Goal: Task Accomplishment & Management: Manage account settings

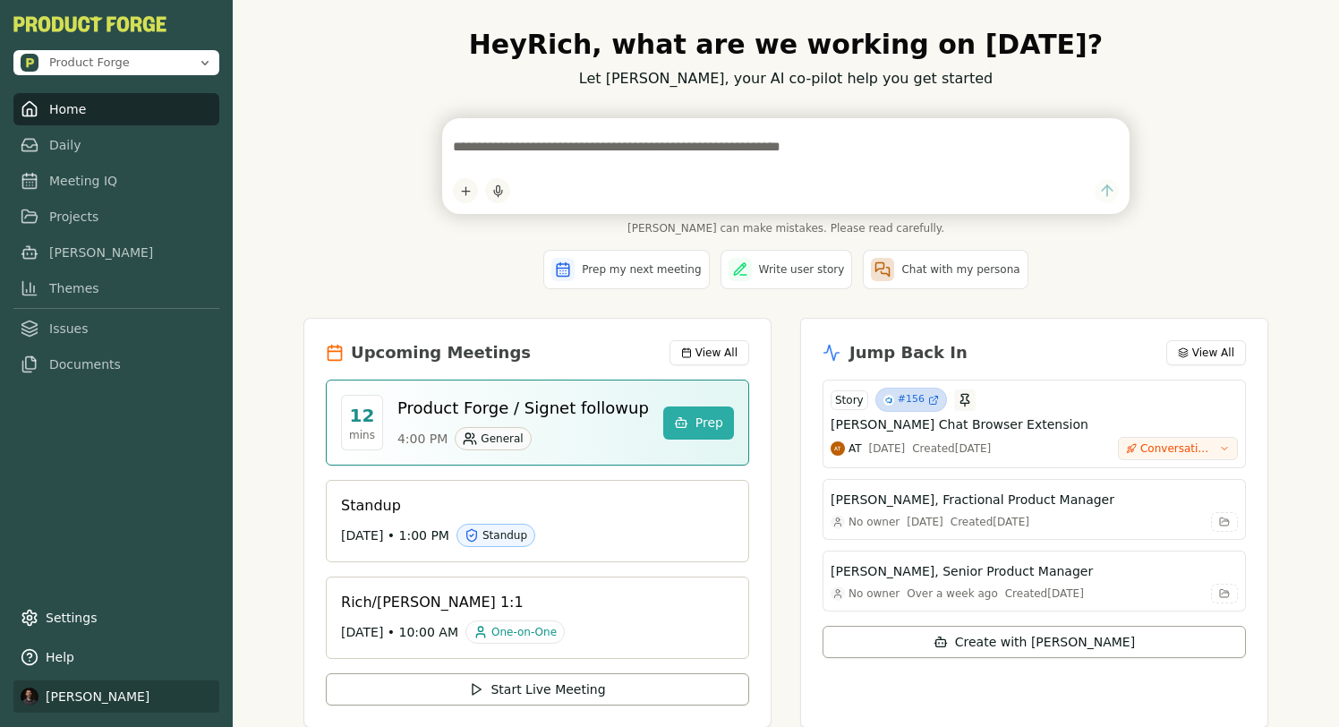
click at [66, 700] on html "Product Forge Home Daily Meeting IQ Projects Smith Themes Issues Documents Sett…" at bounding box center [669, 363] width 1339 height 727
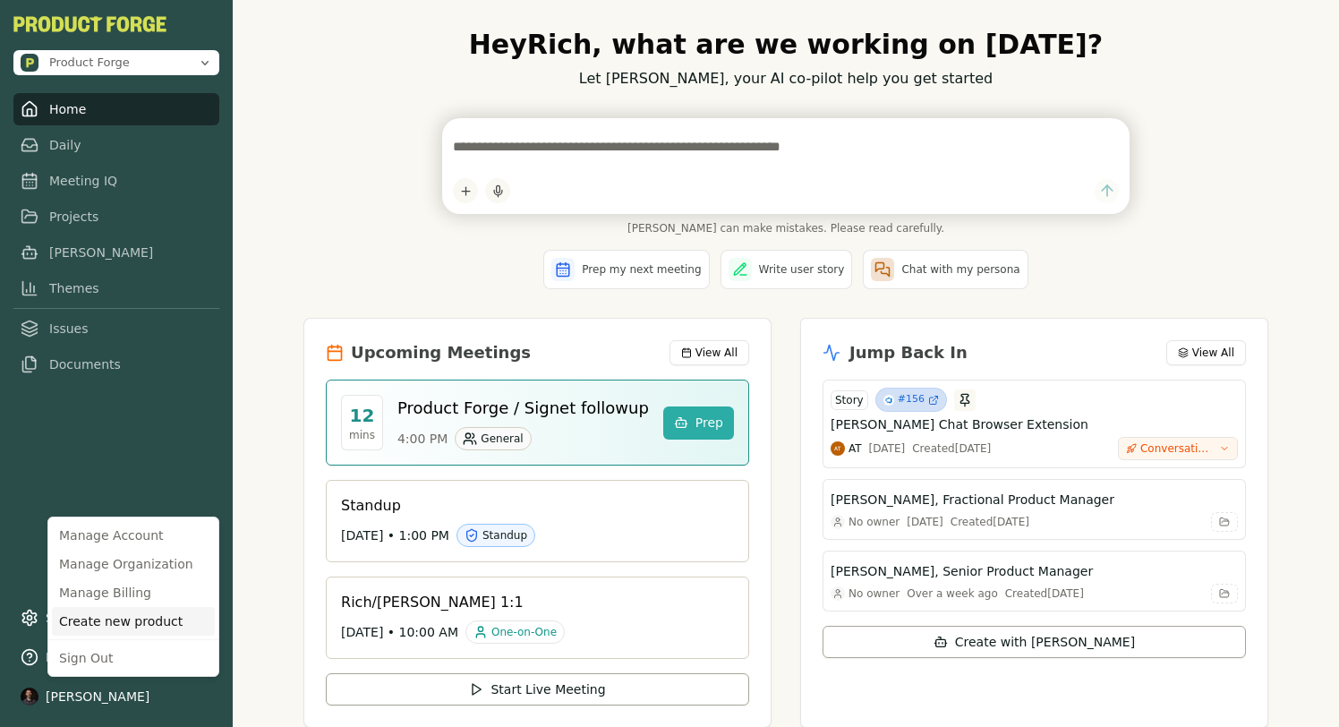
click at [118, 612] on div "Create new product" at bounding box center [133, 621] width 163 height 29
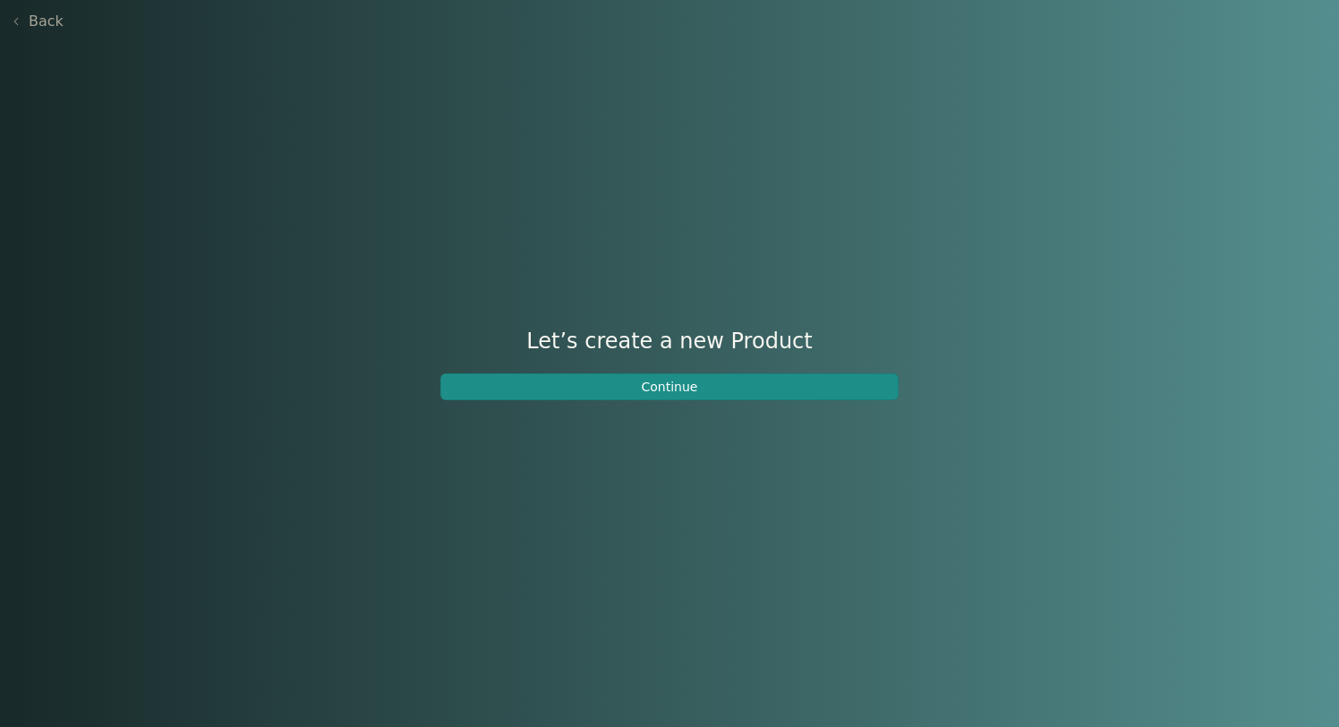
click at [542, 394] on button "Continue" at bounding box center [669, 386] width 458 height 27
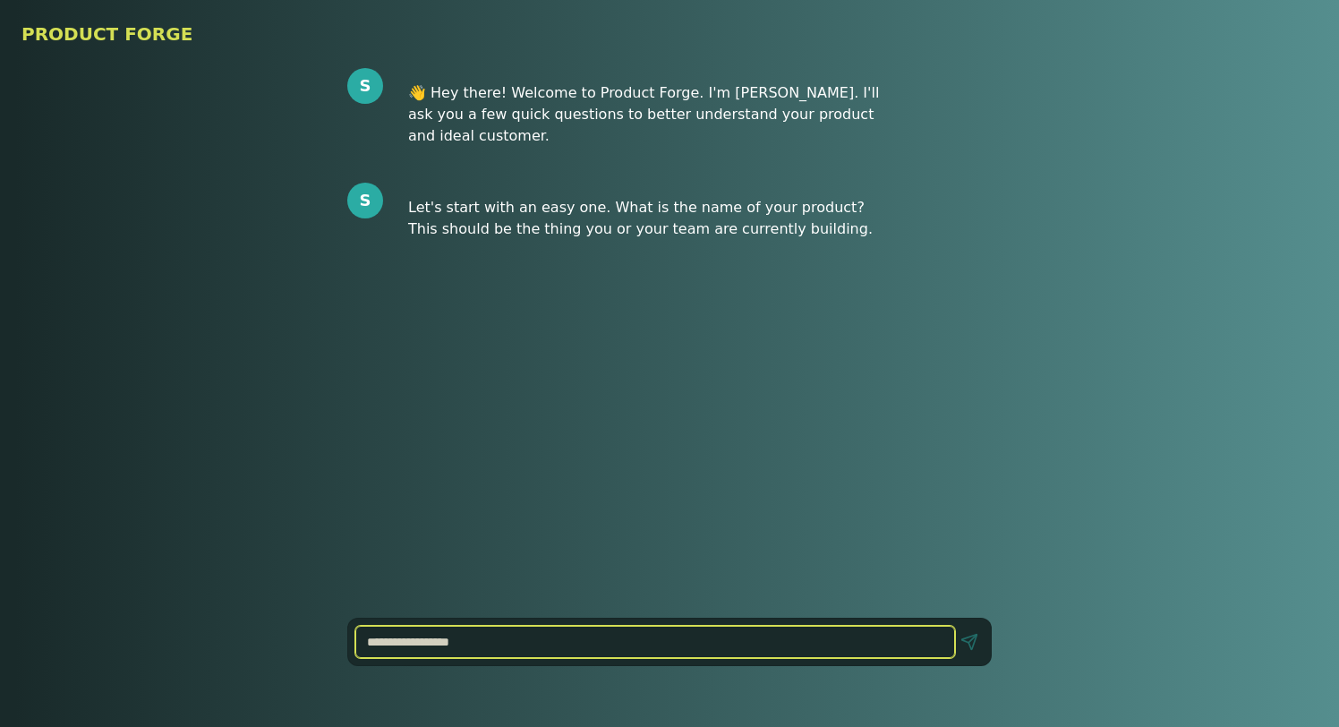
click at [415, 651] on input at bounding box center [655, 642] width 600 height 32
type input "**********"
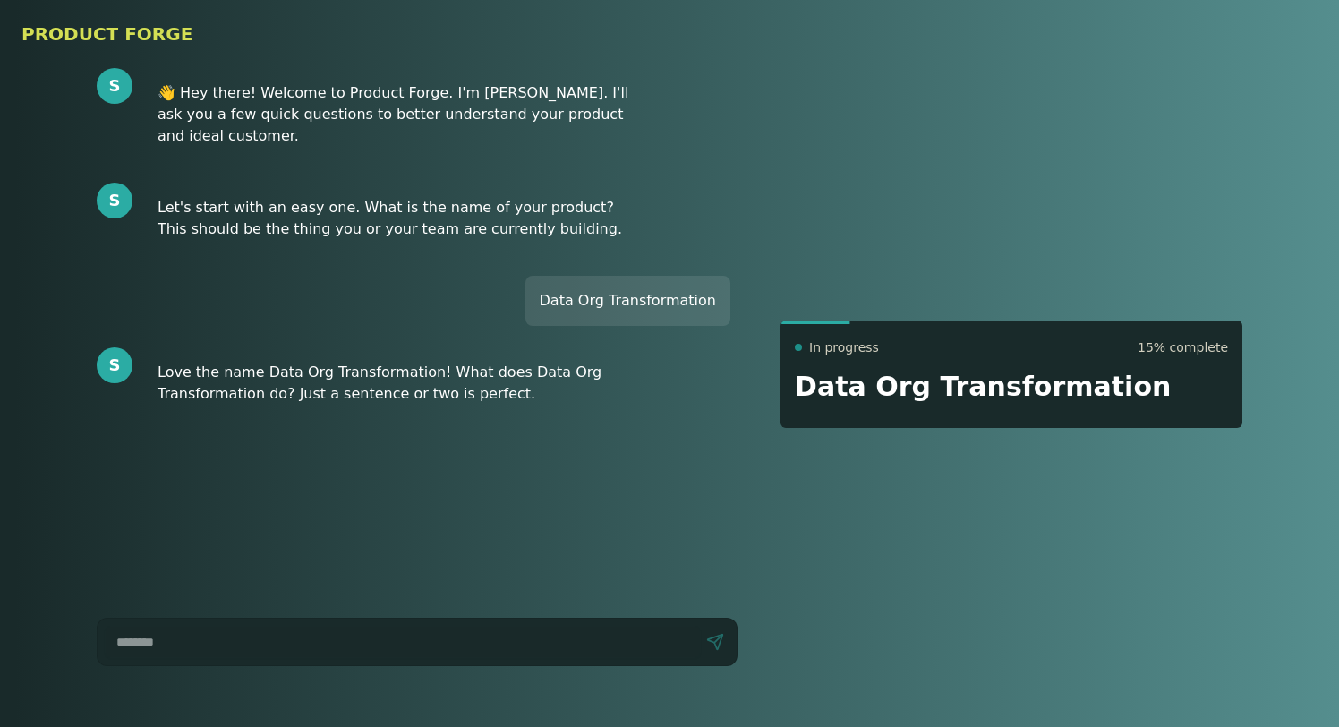
click at [257, 624] on div "******* Send" at bounding box center [417, 642] width 641 height 48
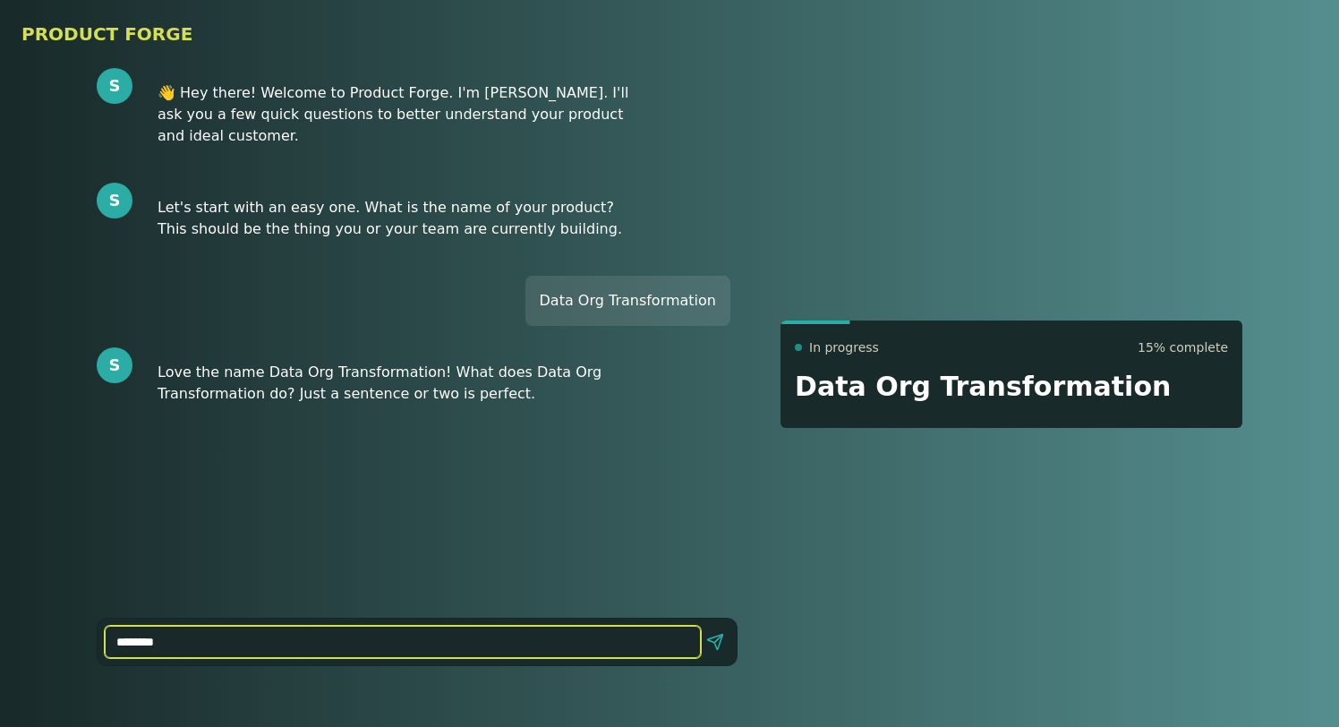
click at [259, 633] on input "*******" at bounding box center [403, 642] width 596 height 32
type input "**********"
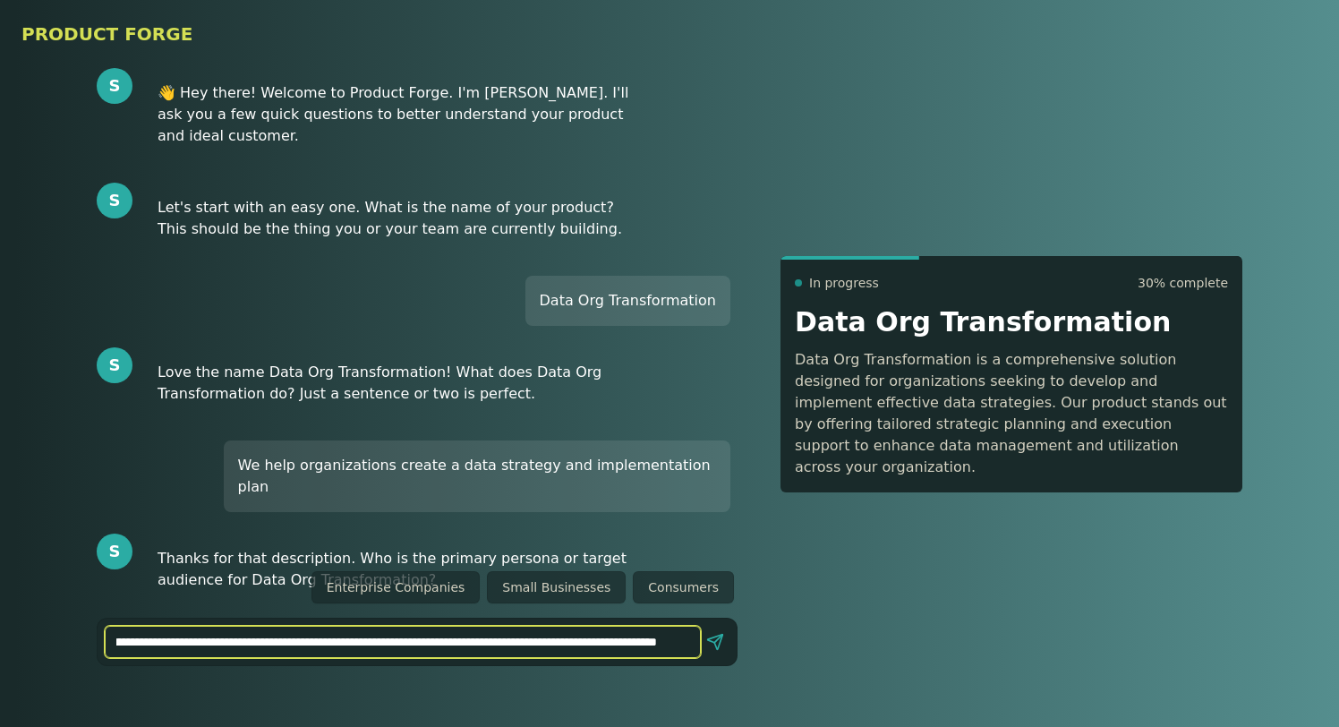
scroll to position [0, 246]
type input "**********"
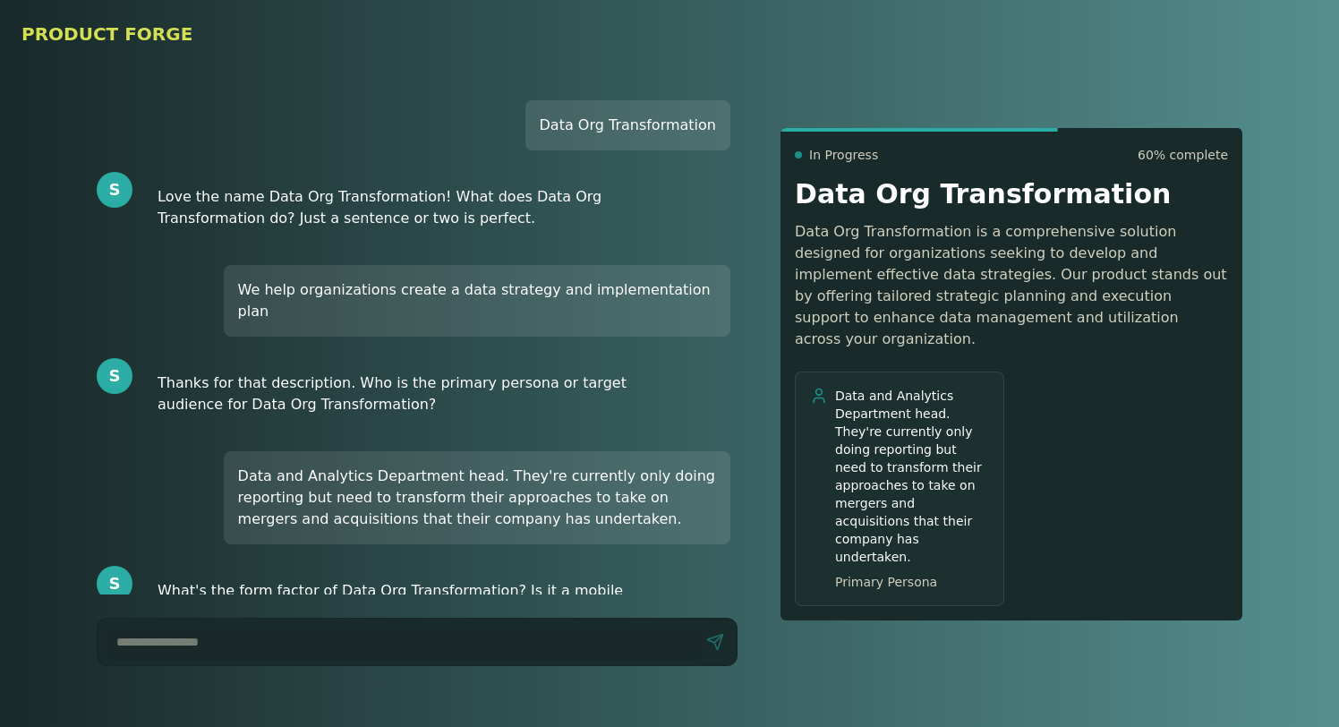
scroll to position [197, 0]
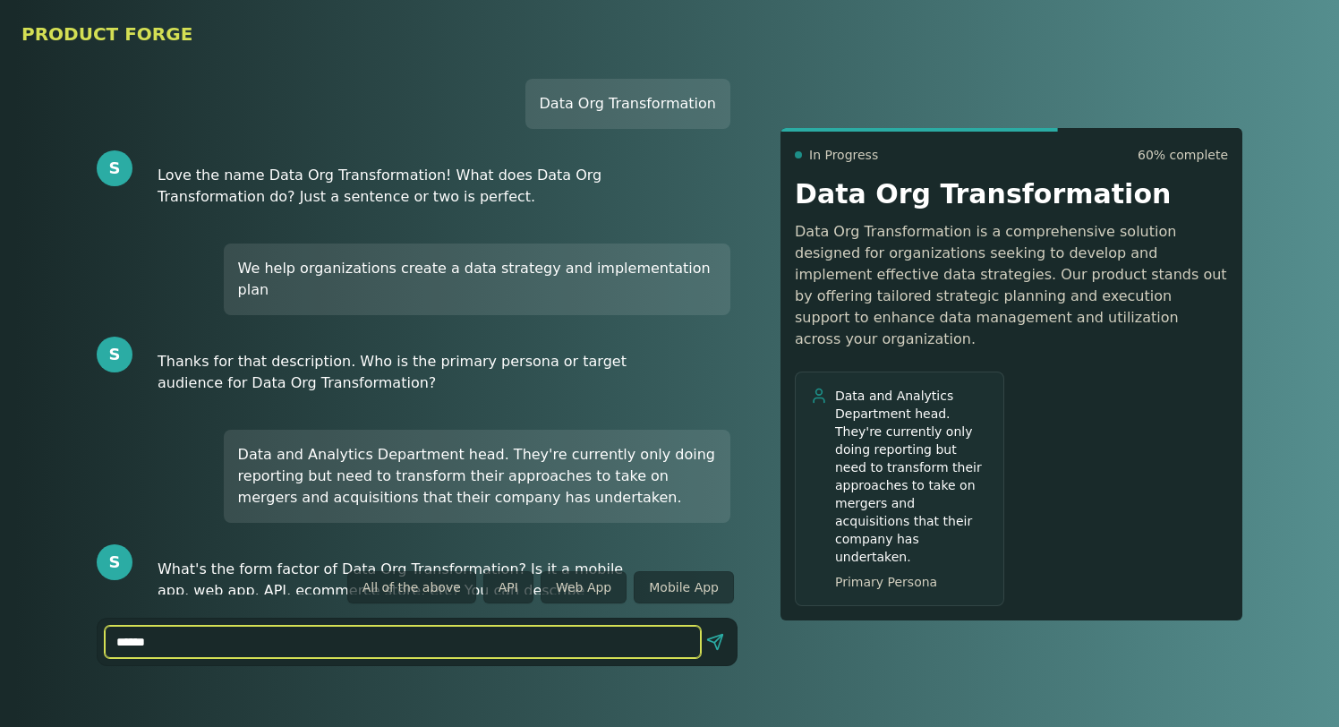
type input "*******"
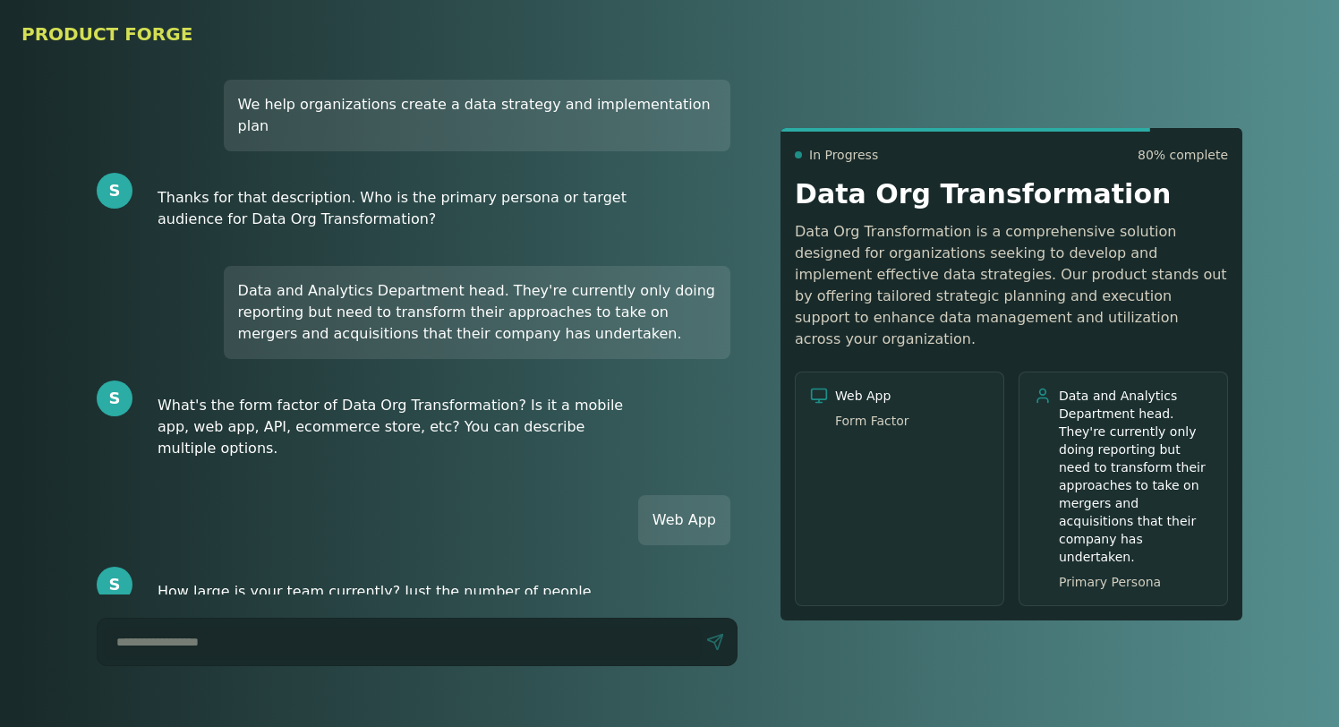
scroll to position [362, 0]
click at [521, 594] on button "50+" at bounding box center [507, 587] width 57 height 32
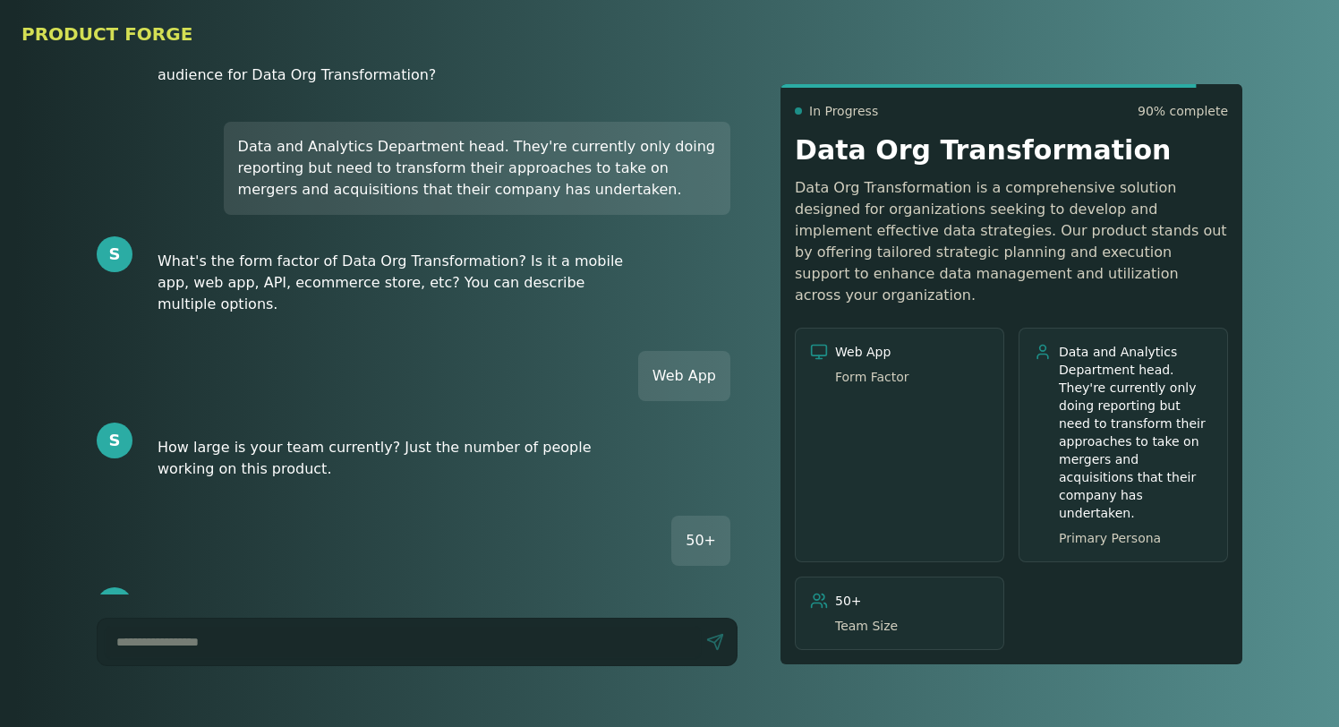
scroll to position [526, 0]
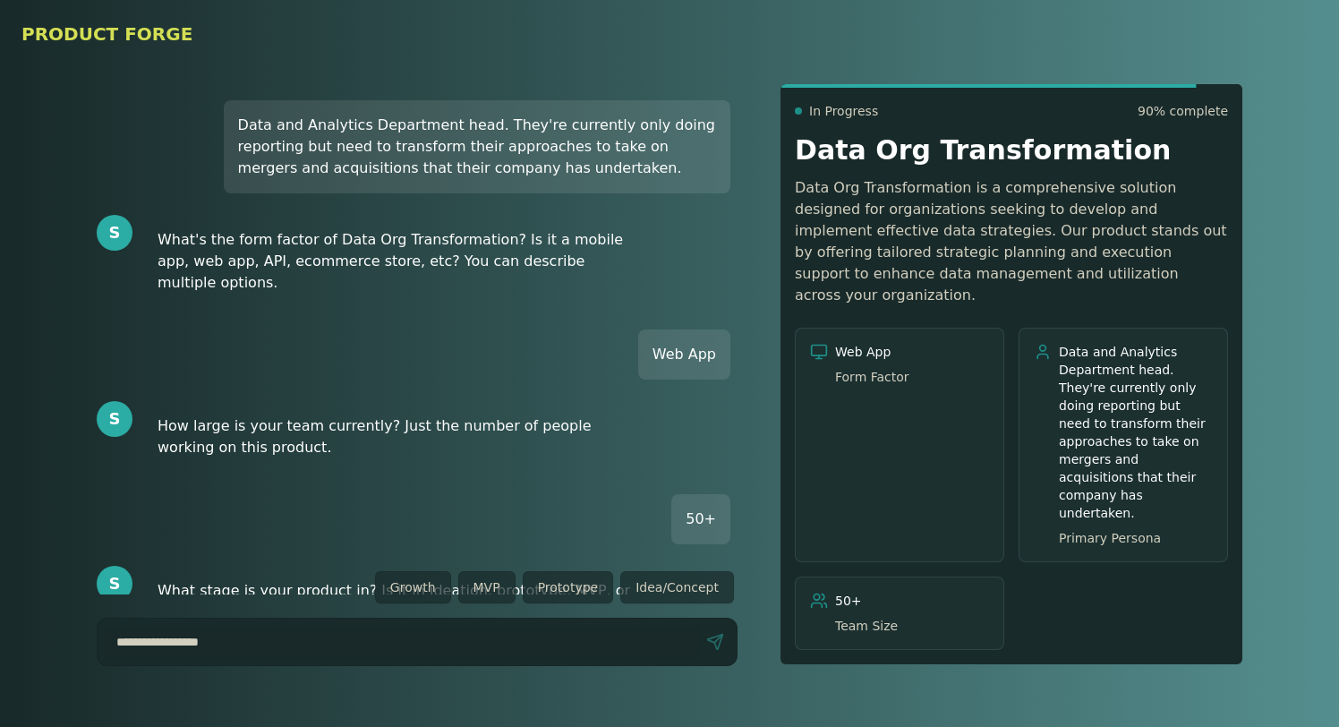
drag, startPoint x: 661, startPoint y: 585, endPoint x: 623, endPoint y: 692, distance: 113.3
click at [661, 586] on button "Idea/Concept" at bounding box center [677, 587] width 114 height 32
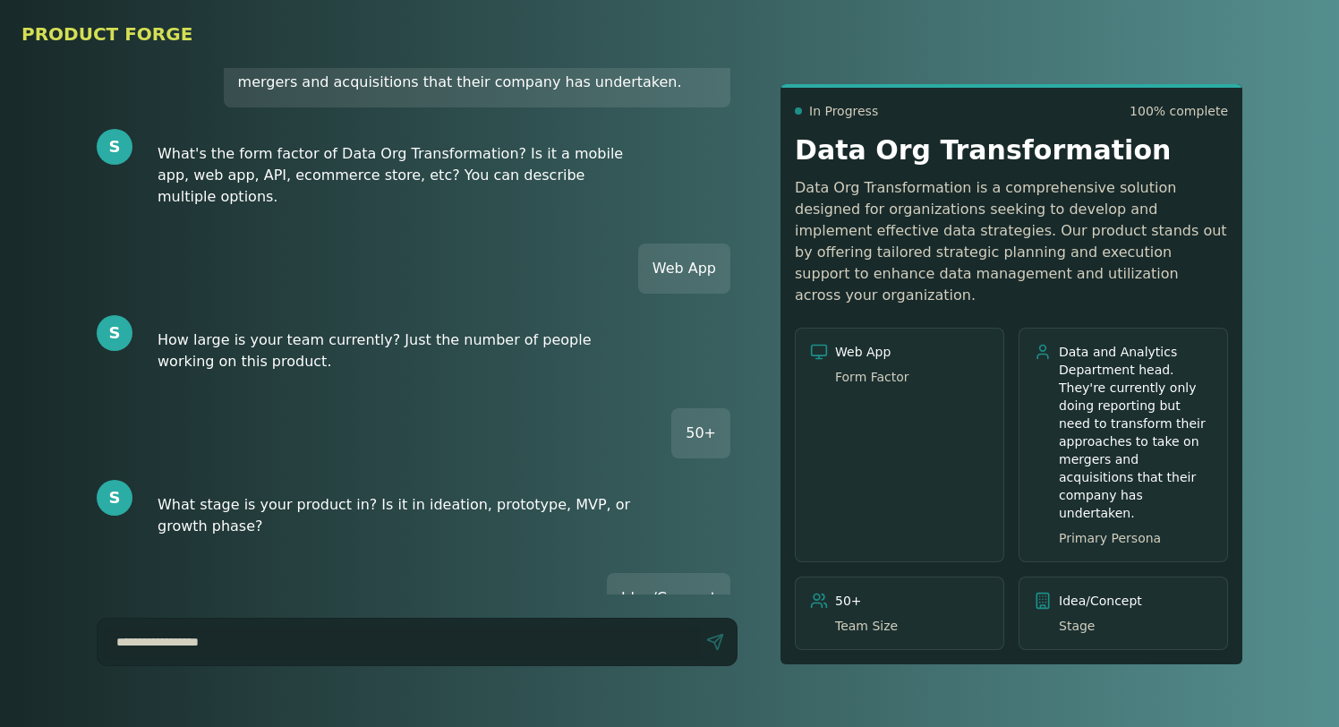
scroll to position [670, 0]
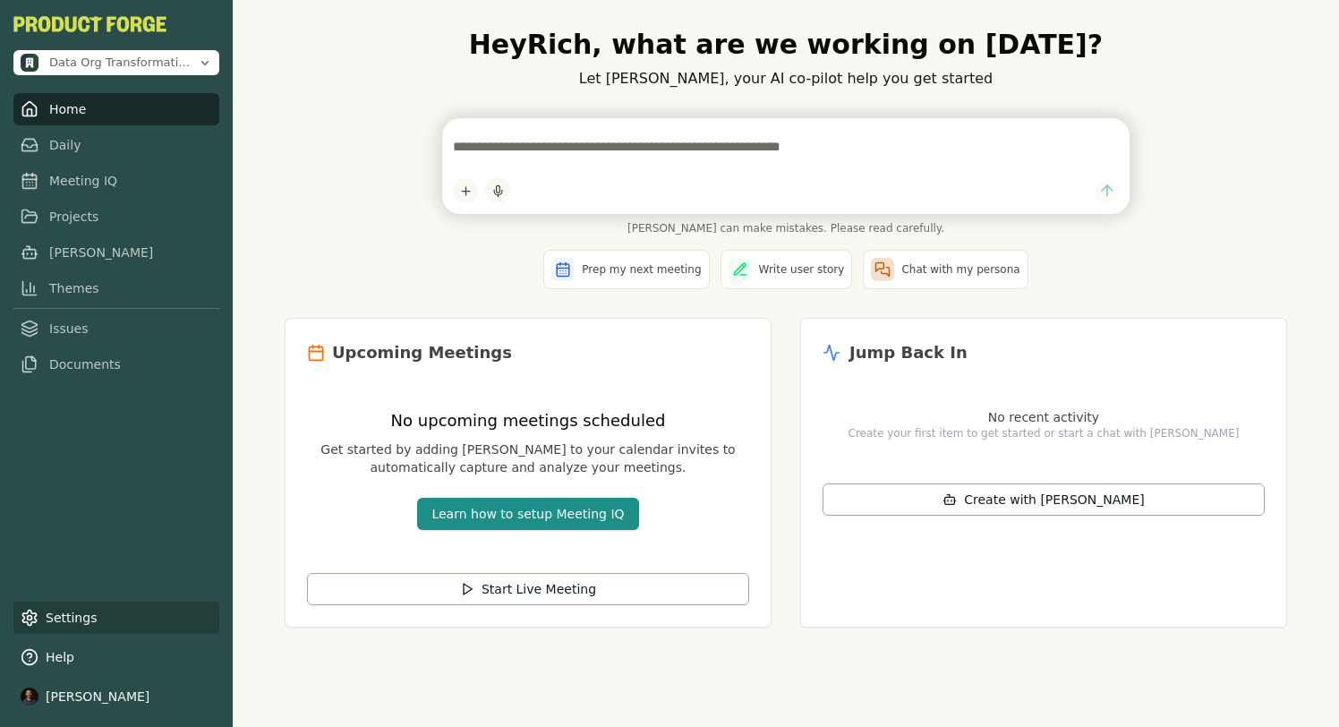
click at [61, 627] on link "Settings" at bounding box center [116, 618] width 206 height 32
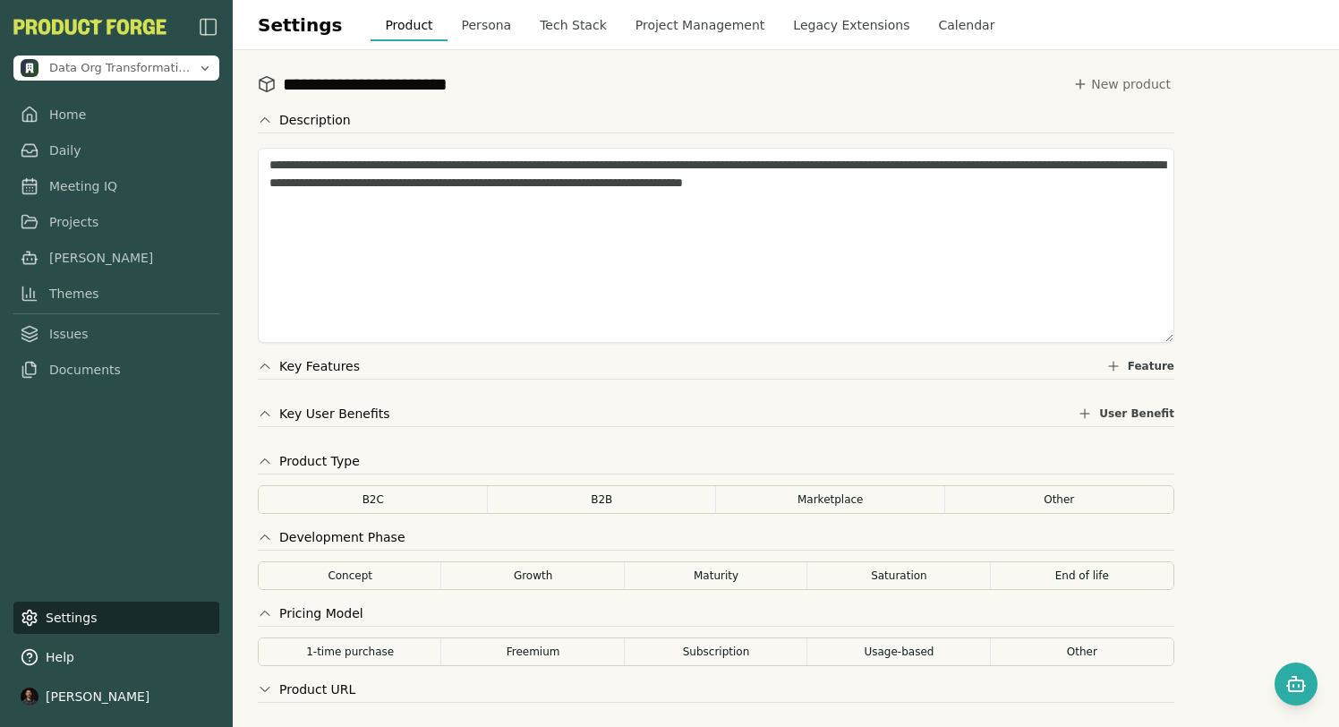
click at [448, 33] on button "Persona" at bounding box center [487, 25] width 79 height 32
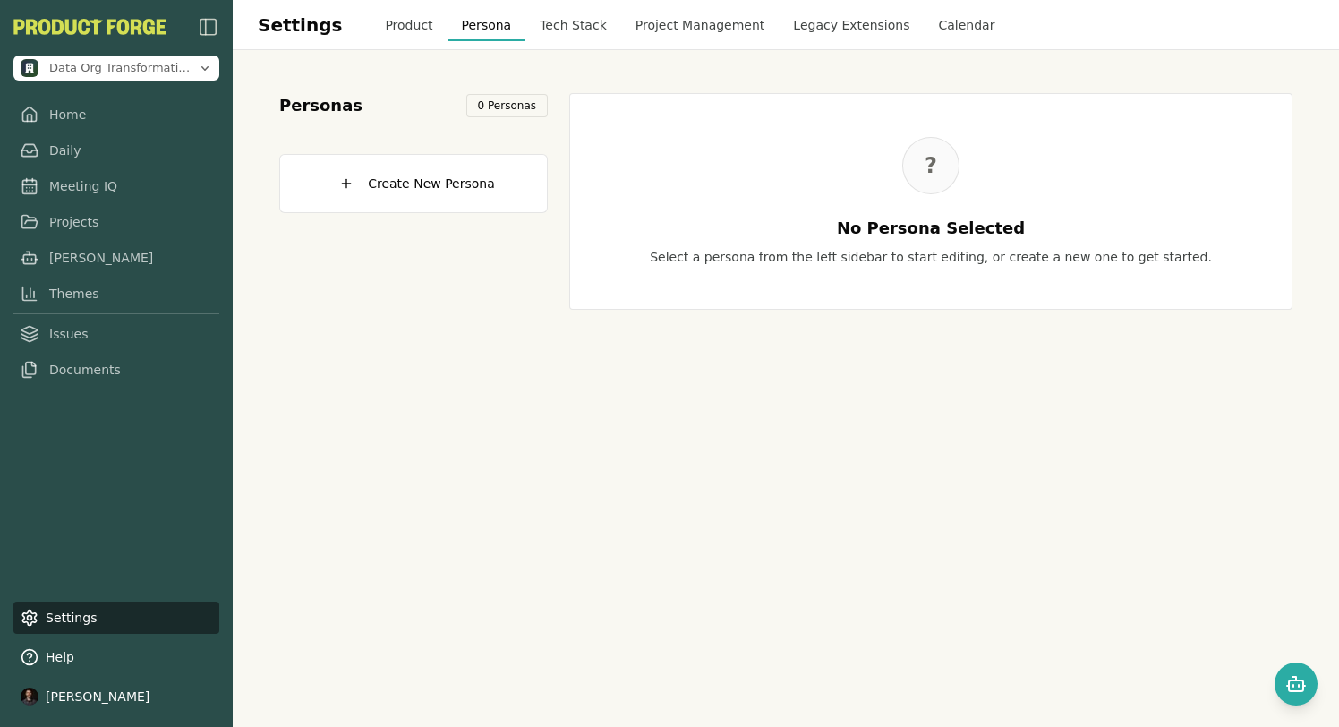
click at [380, 30] on button "Product" at bounding box center [409, 25] width 76 height 32
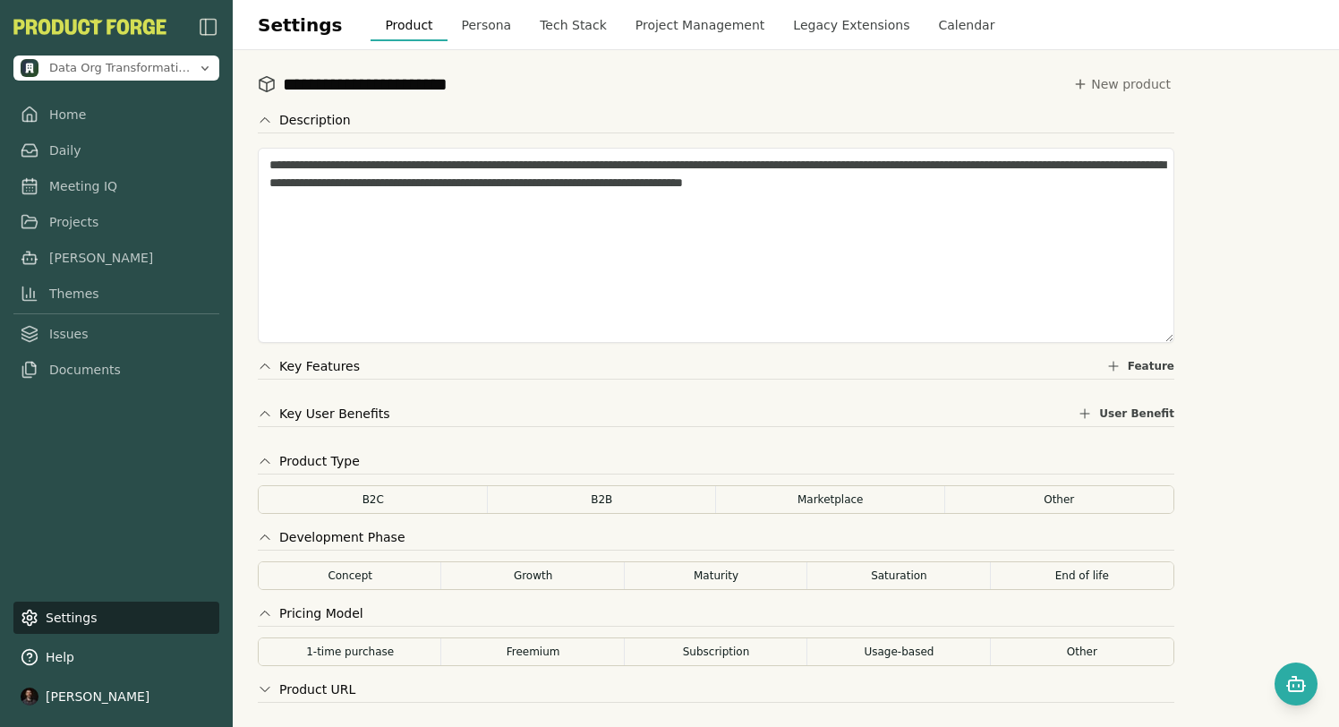
click at [477, 15] on button "Persona" at bounding box center [487, 25] width 79 height 32
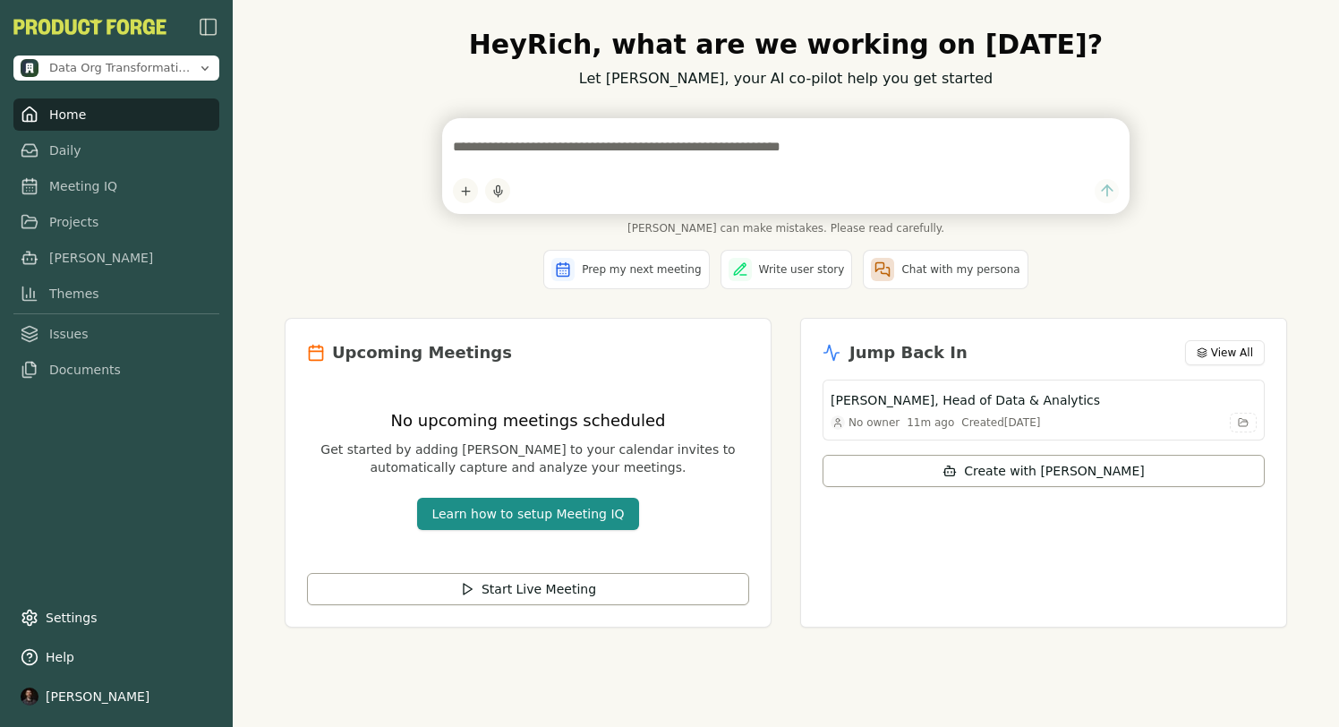
click at [309, 281] on div "Prep my next meeting Write user story Chat with my persona" at bounding box center [786, 269] width 1003 height 39
click at [357, 207] on div "[PERSON_NAME] can make mistakes. Please read carefully." at bounding box center [786, 176] width 1003 height 117
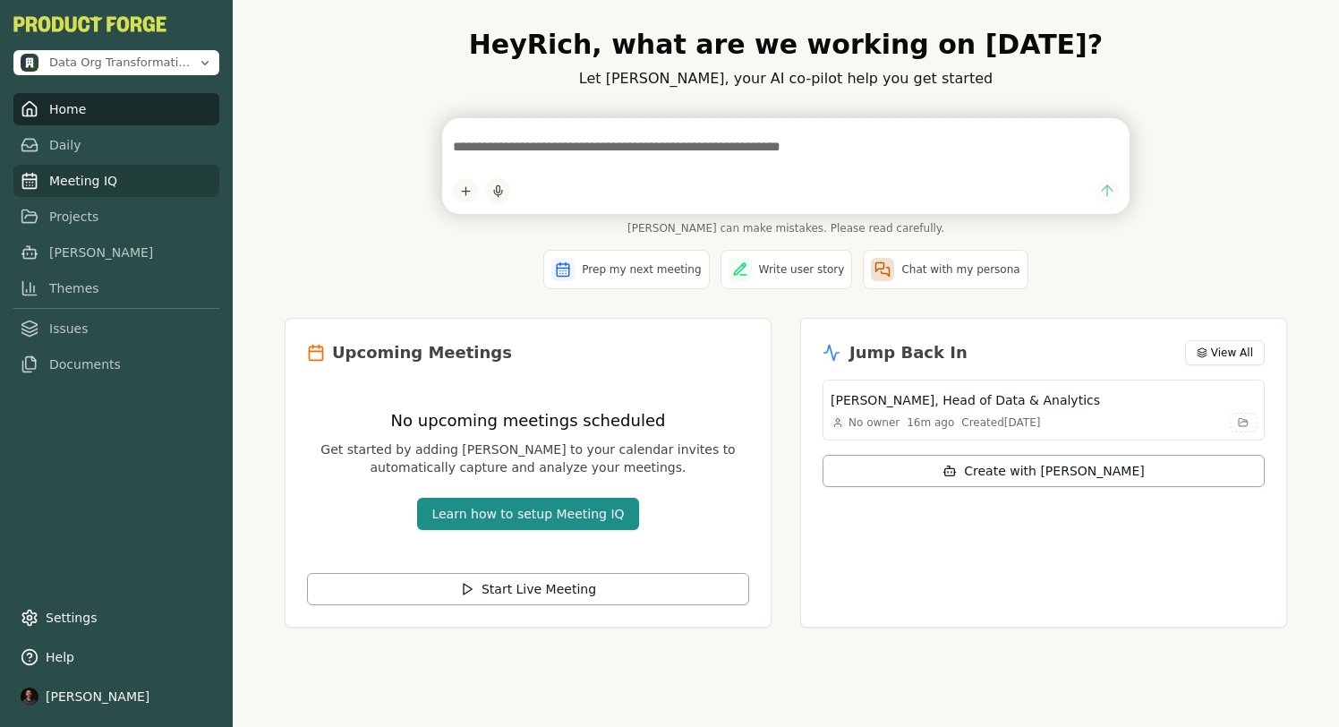
click at [60, 183] on link "Meeting IQ" at bounding box center [116, 181] width 206 height 32
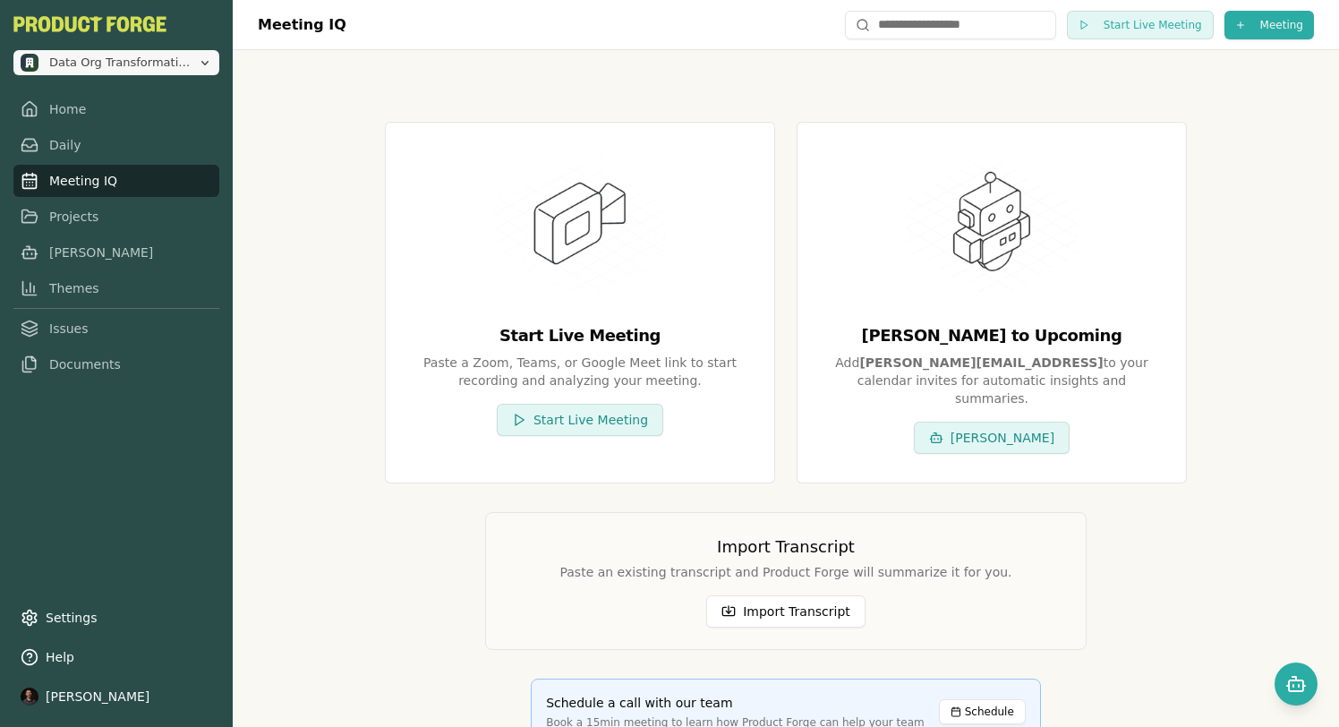
click at [159, 65] on span "Data Org Transformation" at bounding box center [119, 63] width 141 height 16
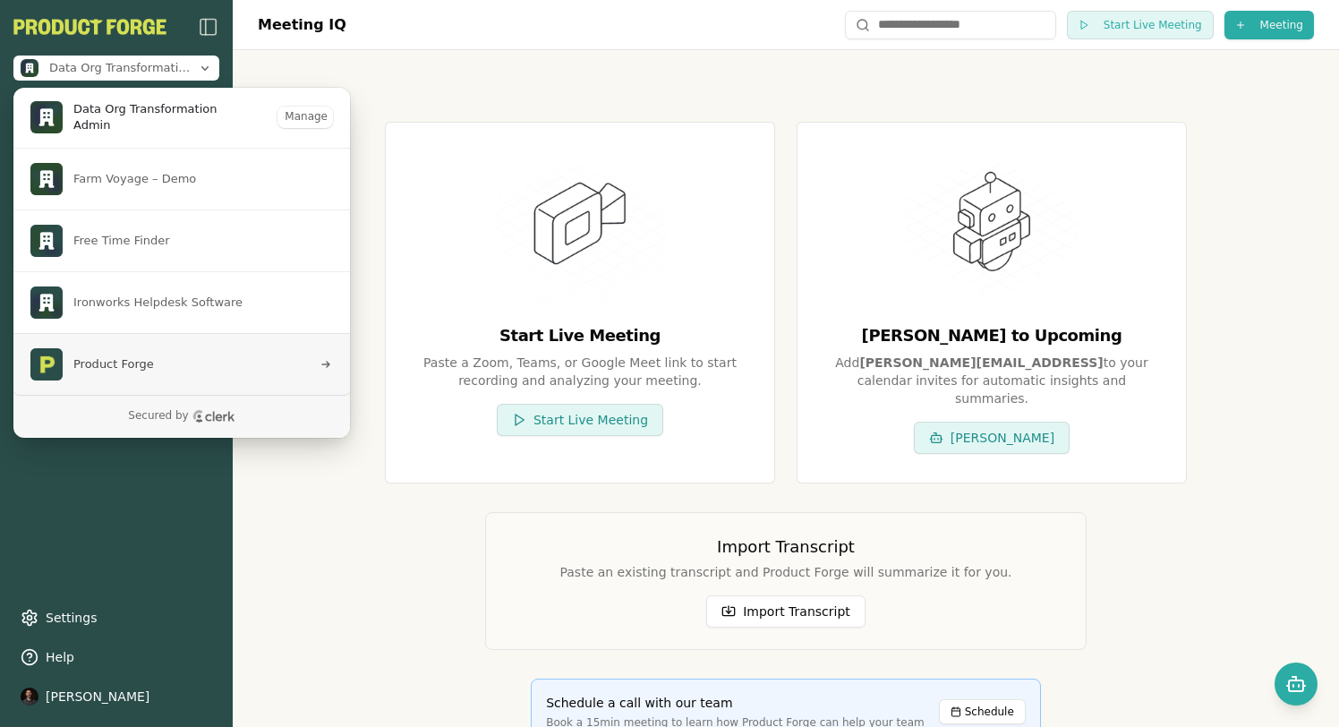
click at [132, 362] on span "Product Forge" at bounding box center [113, 364] width 81 height 16
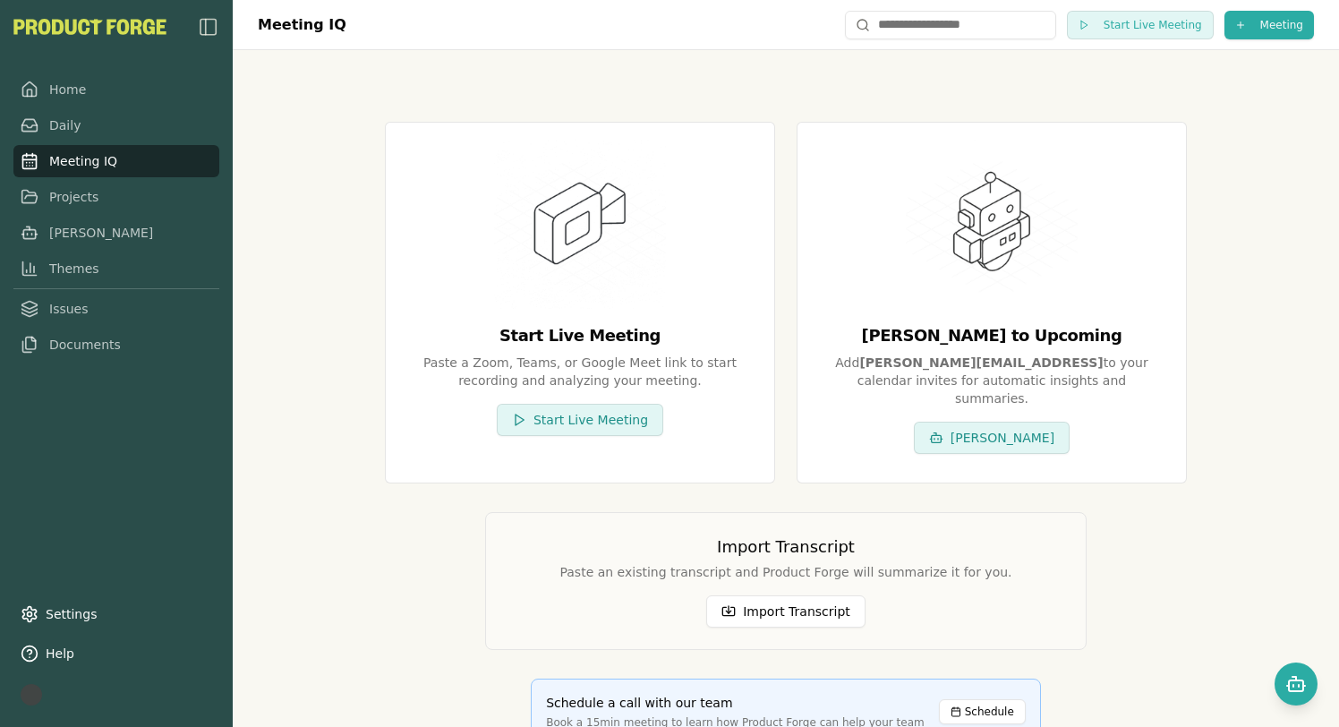
click at [284, 276] on div "Start Live Meeting Paste a Zoom, Teams, or Google Meet link to start recording …" at bounding box center [785, 433] width 1063 height 709
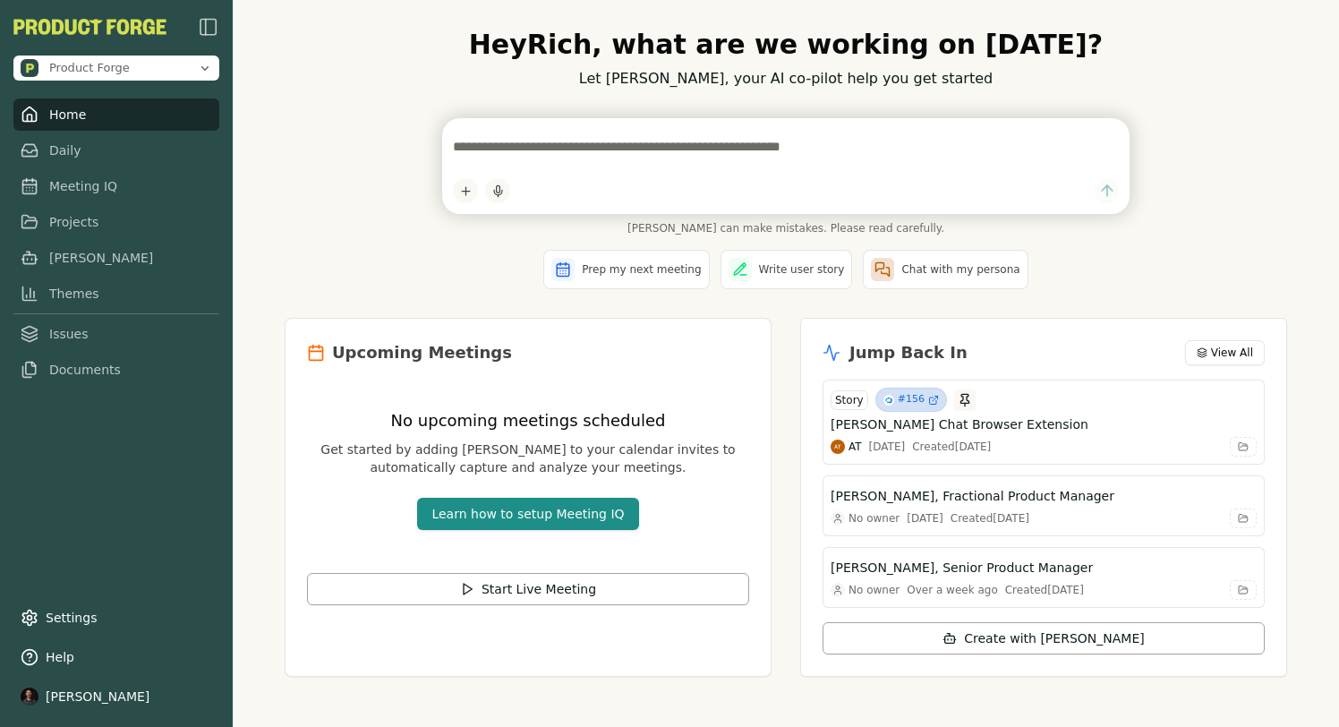
click at [317, 251] on div "Prep my next meeting Write user story Chat with my persona" at bounding box center [786, 269] width 1003 height 39
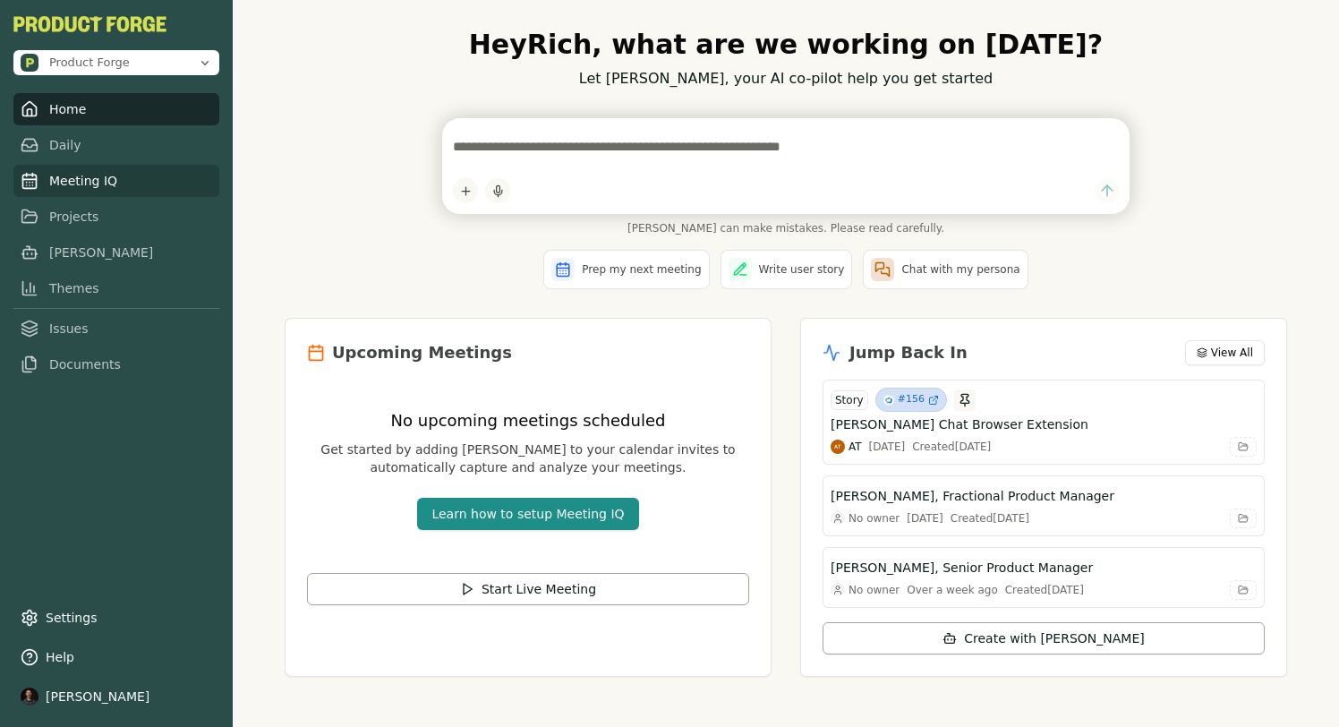
click at [81, 188] on link "Meeting IQ" at bounding box center [116, 181] width 206 height 32
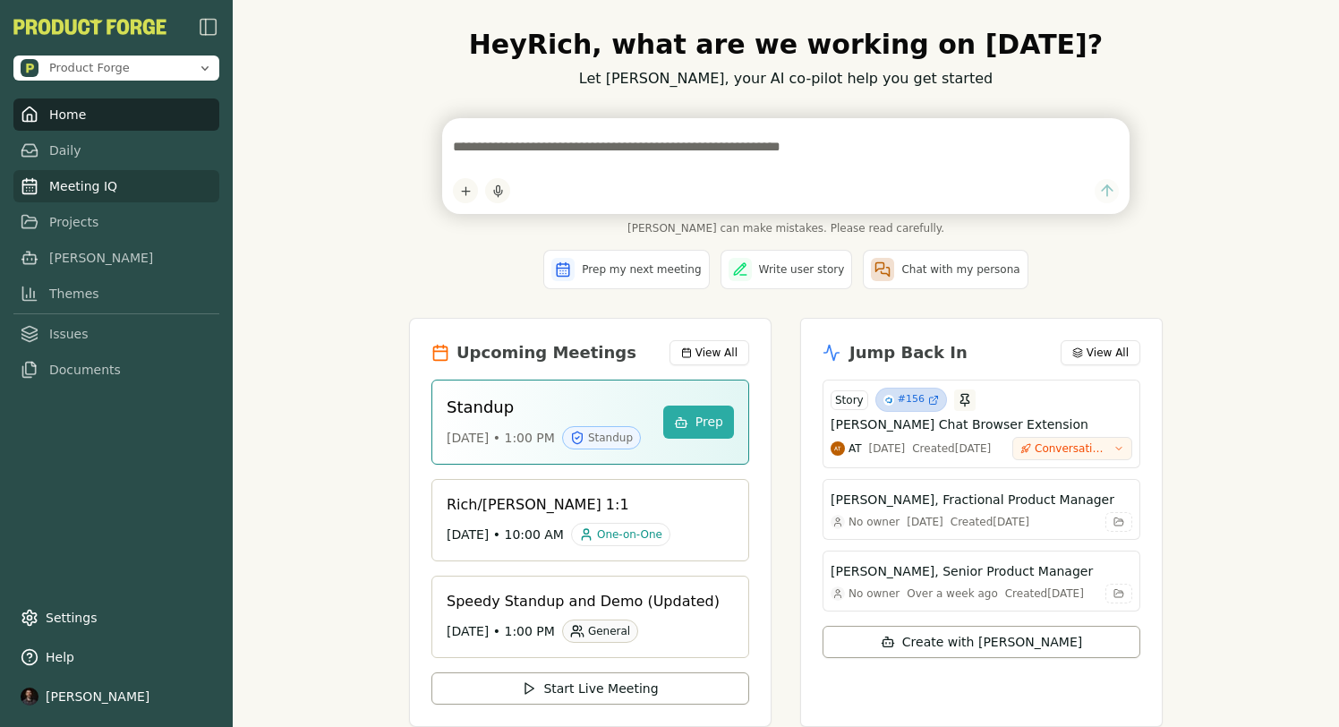
click at [28, 186] on icon at bounding box center [30, 186] width 18 height 18
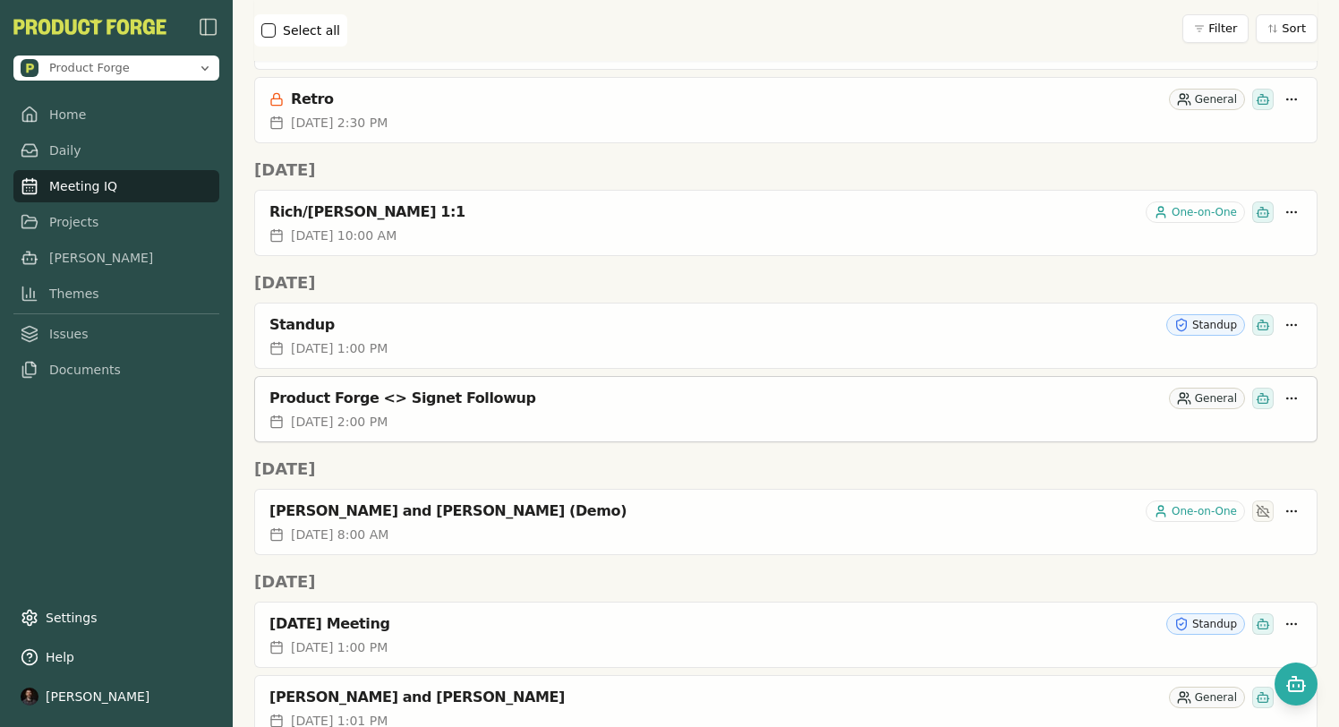
scroll to position [980, 0]
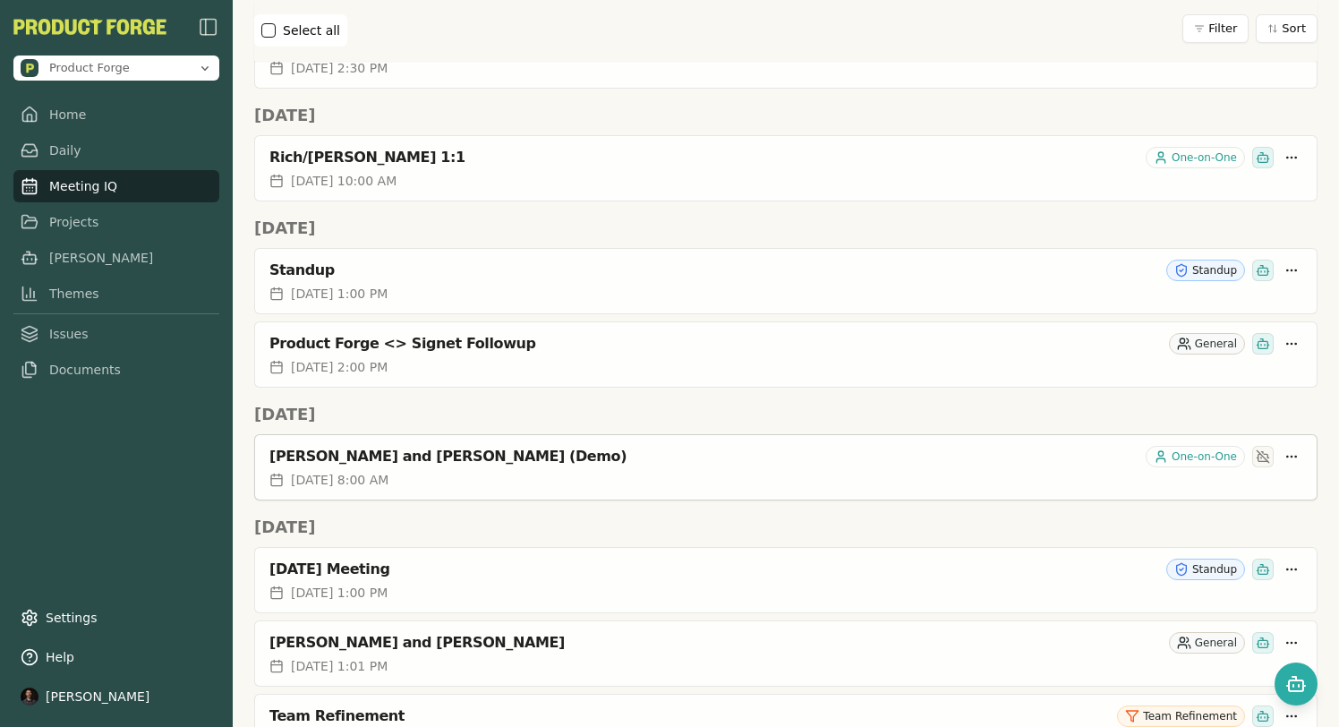
click at [425, 448] on div "[PERSON_NAME] and [PERSON_NAME] (Demo)" at bounding box center [703, 457] width 869 height 18
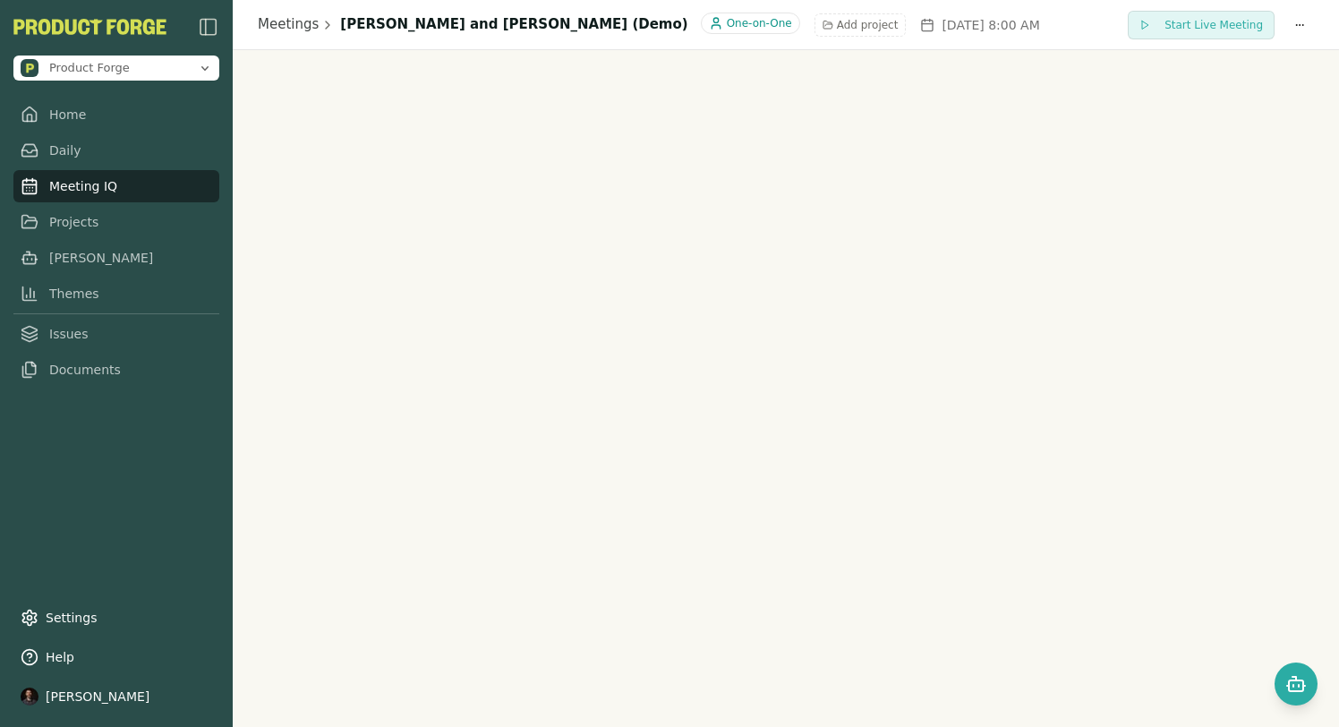
click at [633, 26] on html "Product Forge Home Daily Meeting IQ Projects Smith Themes Issues Documents Sett…" at bounding box center [669, 363] width 1339 height 727
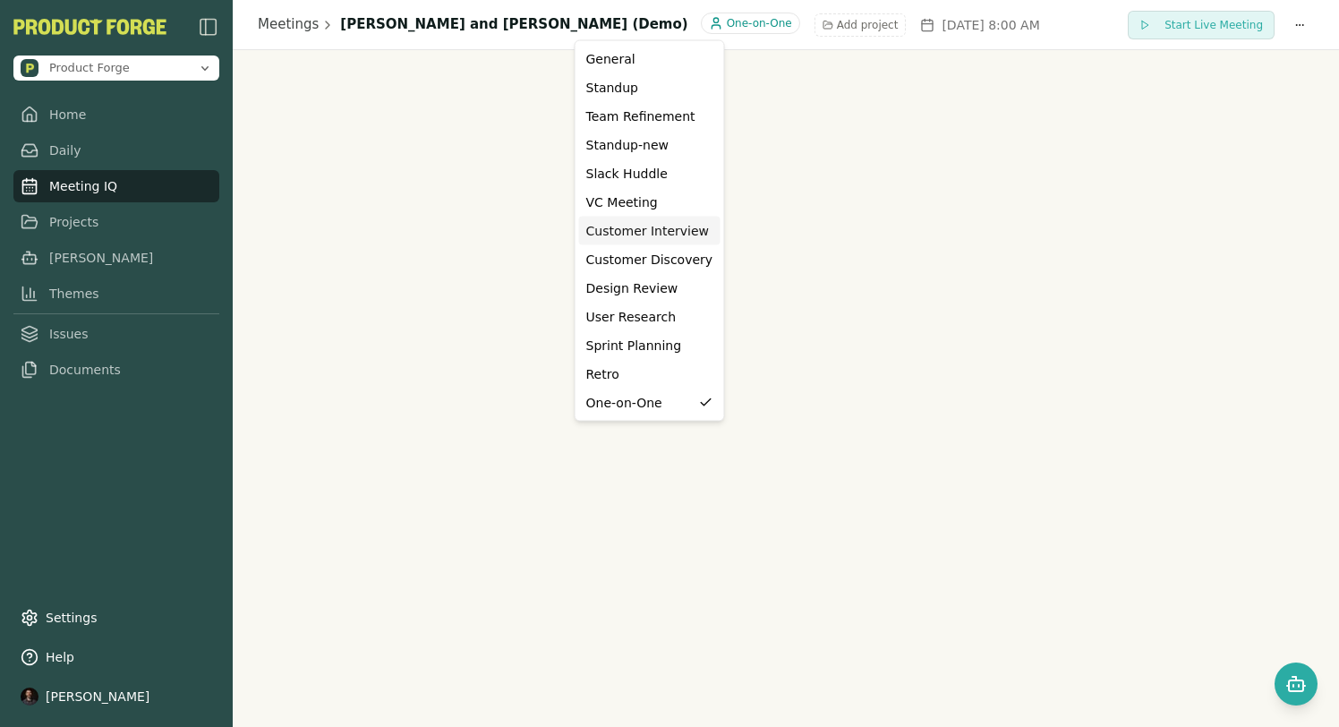
click at [615, 230] on div "Customer Interview" at bounding box center [649, 231] width 127 height 18
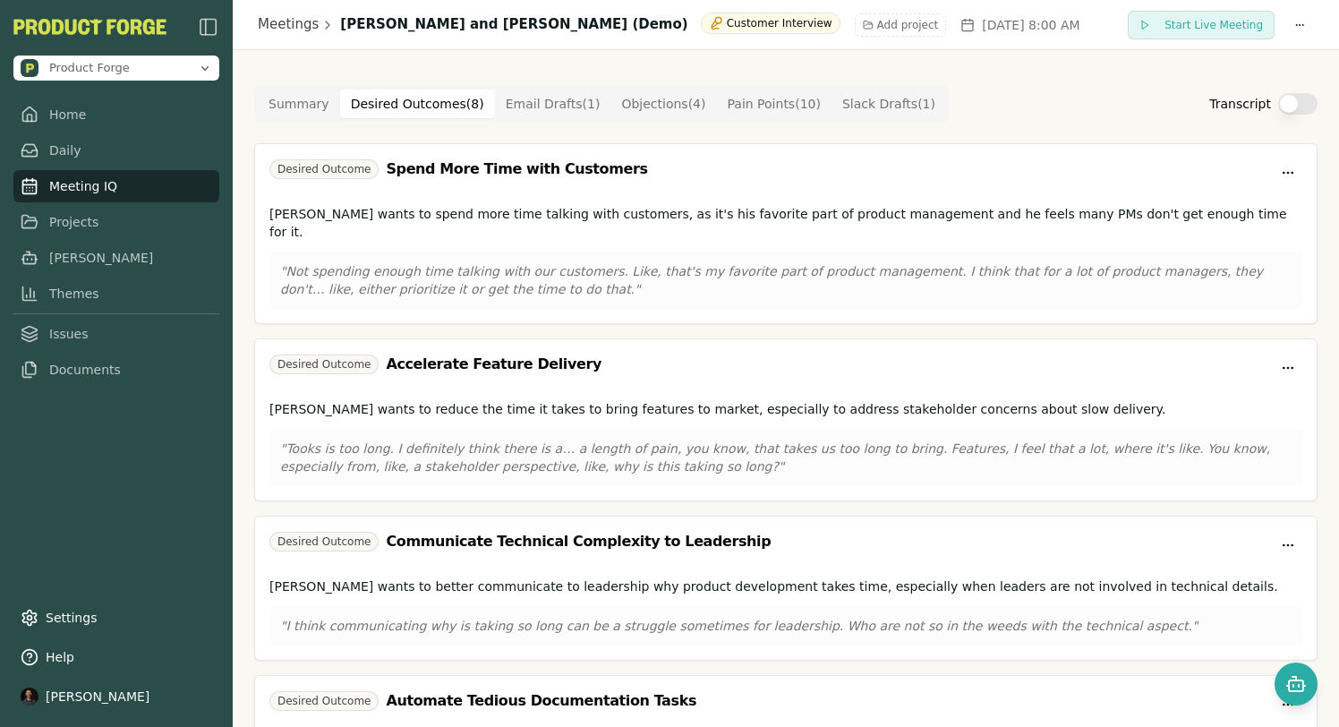
click at [435, 106] on Outcome "Desired Outcomes ( 8 )" at bounding box center [417, 104] width 155 height 29
click at [533, 105] on Draft "Email Drafts ( 1 )" at bounding box center [553, 104] width 116 height 29
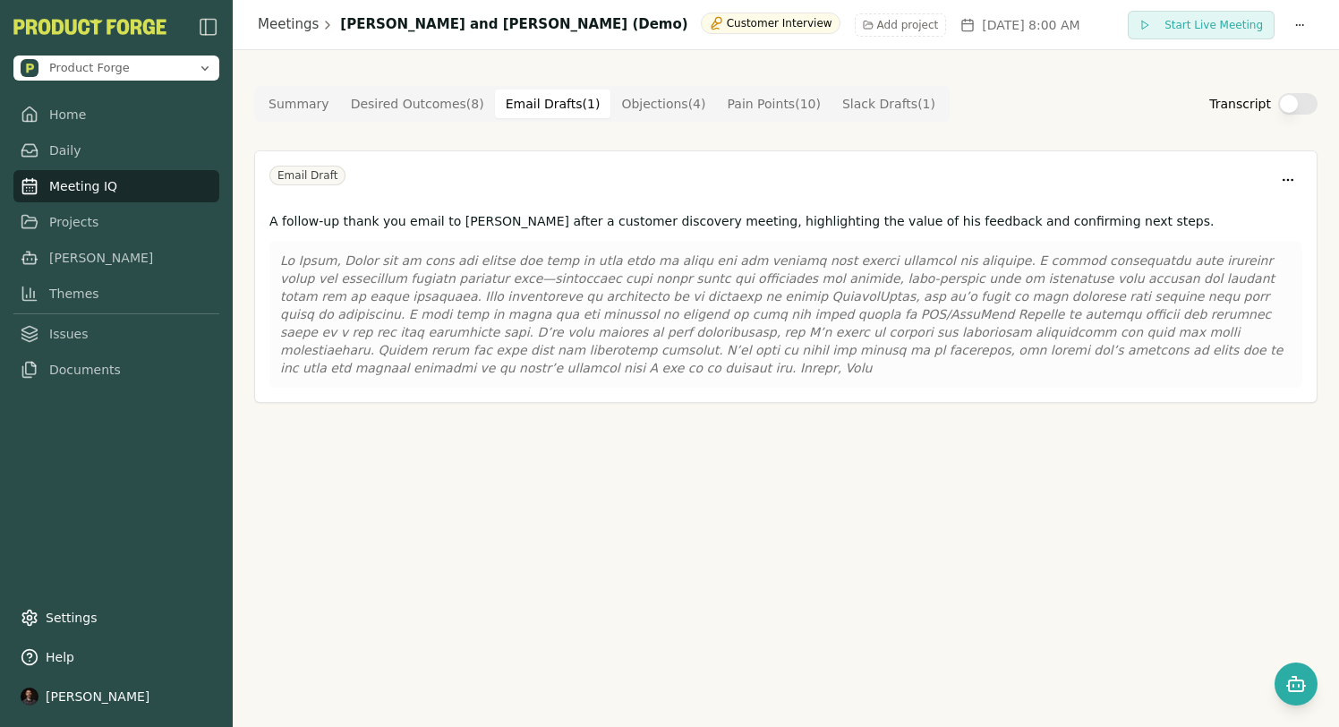
click at [883, 107] on Draft "Slack Drafts ( 1 )" at bounding box center [889, 104] width 115 height 29
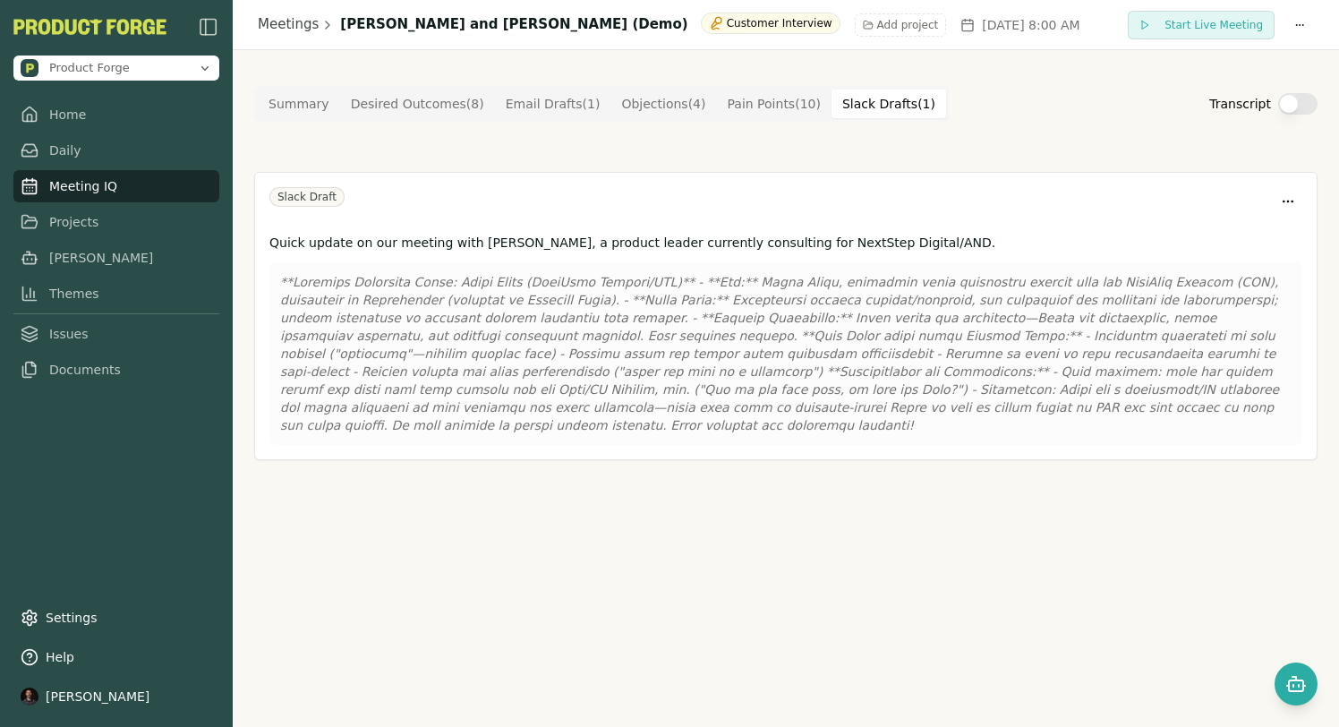
click at [632, 100] on button "Objections ( 4 )" at bounding box center [663, 104] width 106 height 29
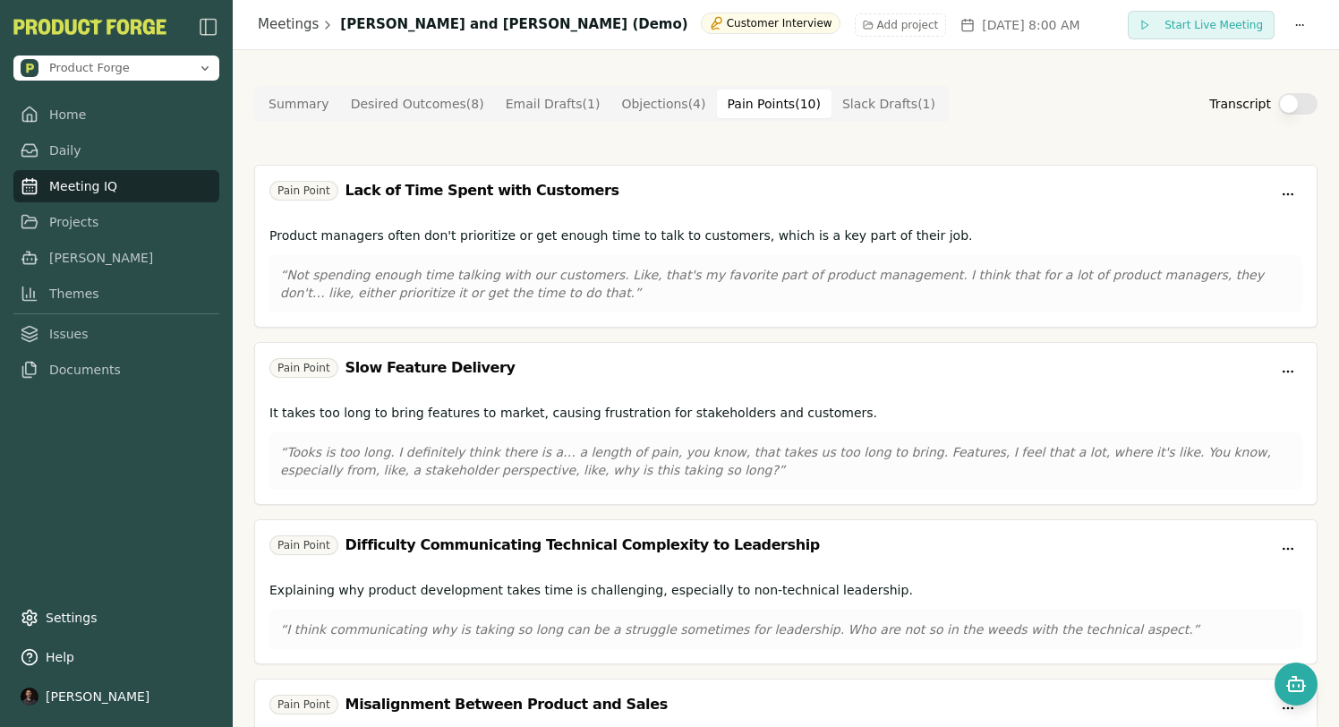
click at [747, 102] on Point "Pain Points ( 10 )" at bounding box center [774, 104] width 115 height 29
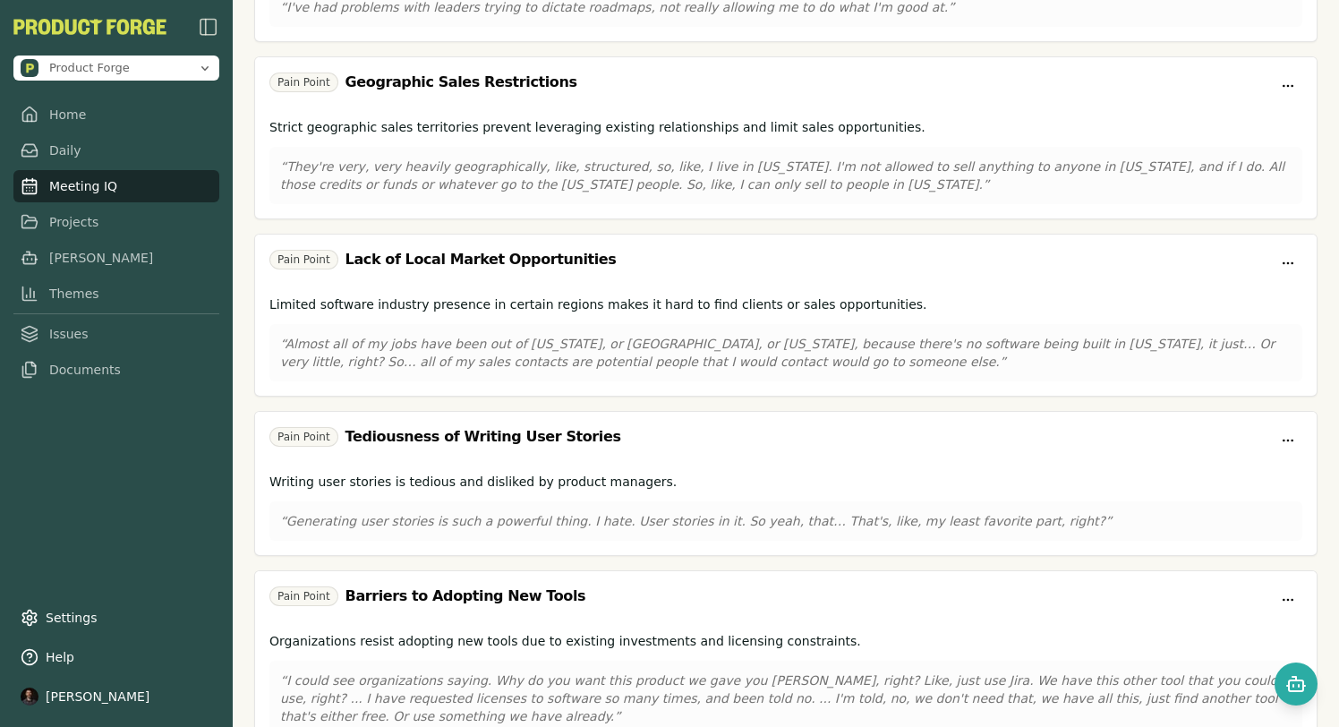
scroll to position [1271, 0]
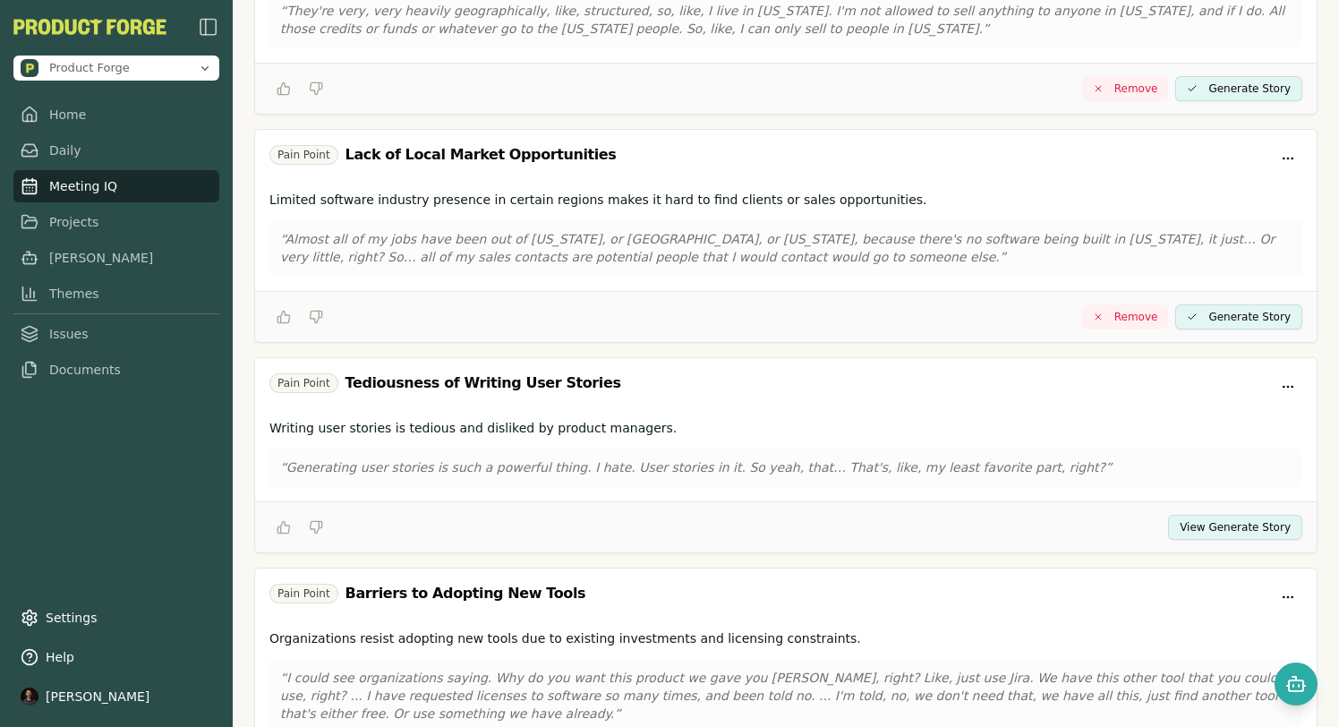
scroll to position [1348, 0]
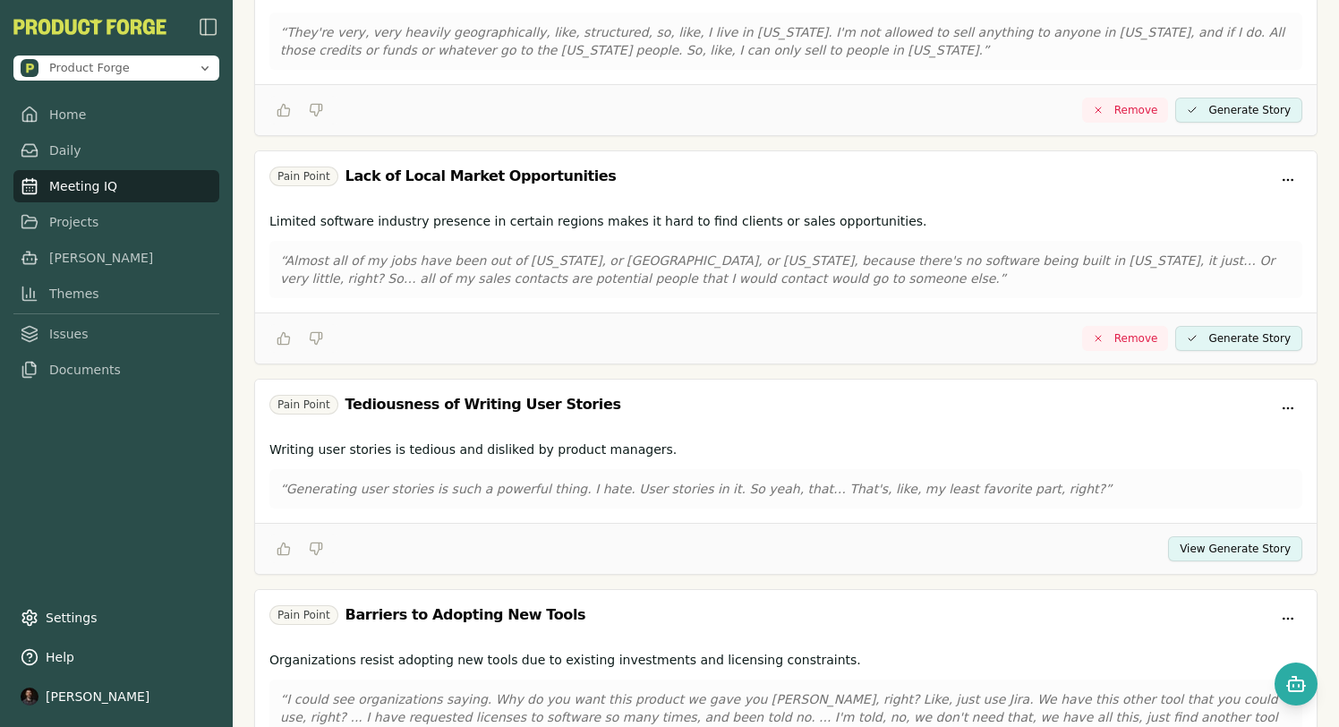
click at [1214, 551] on button "View Generate Story" at bounding box center [1235, 548] width 134 height 25
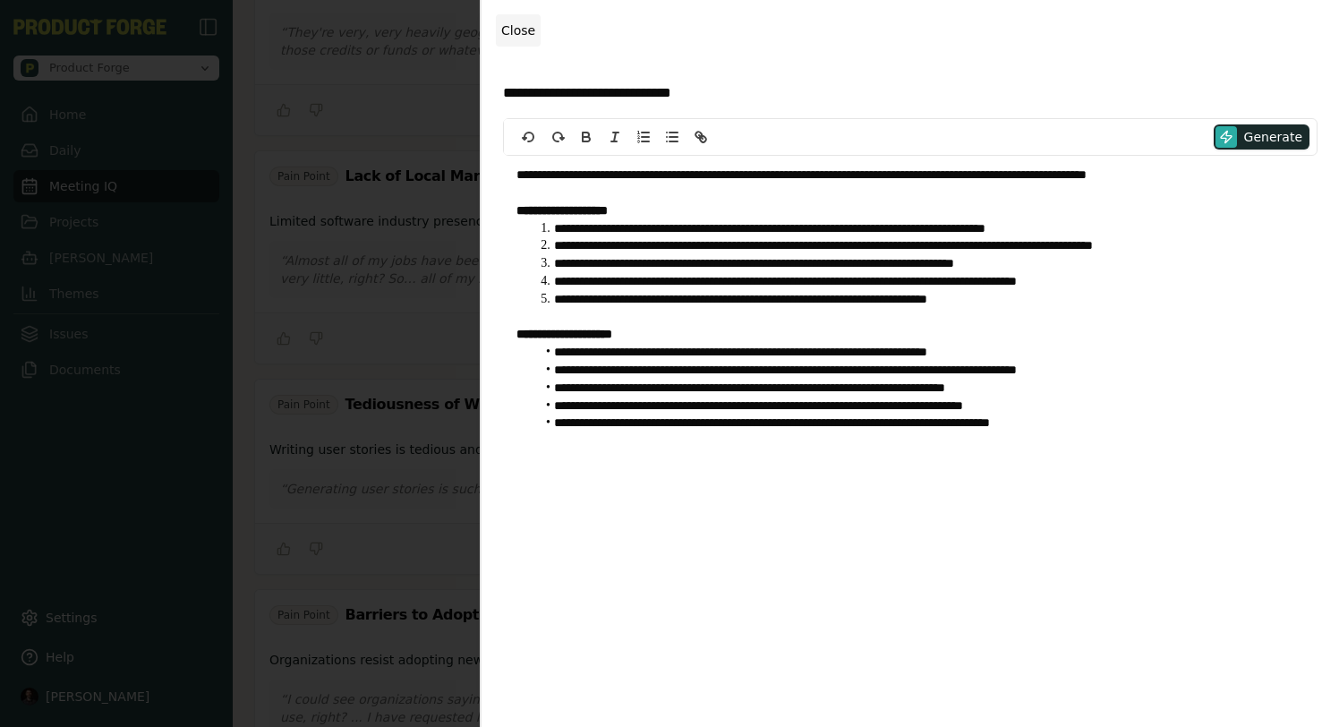
click at [519, 30] on span "Close" at bounding box center [518, 30] width 34 height 14
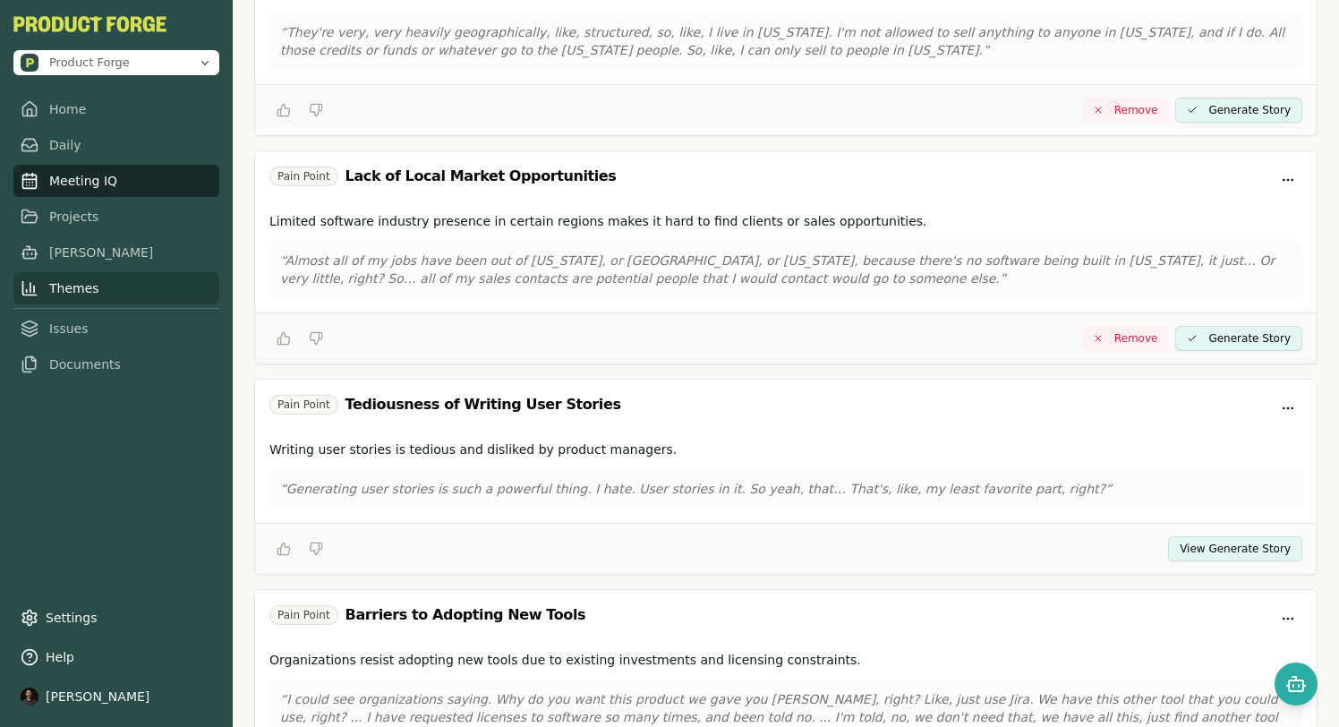
click at [78, 291] on link "Themes" at bounding box center [116, 288] width 206 height 32
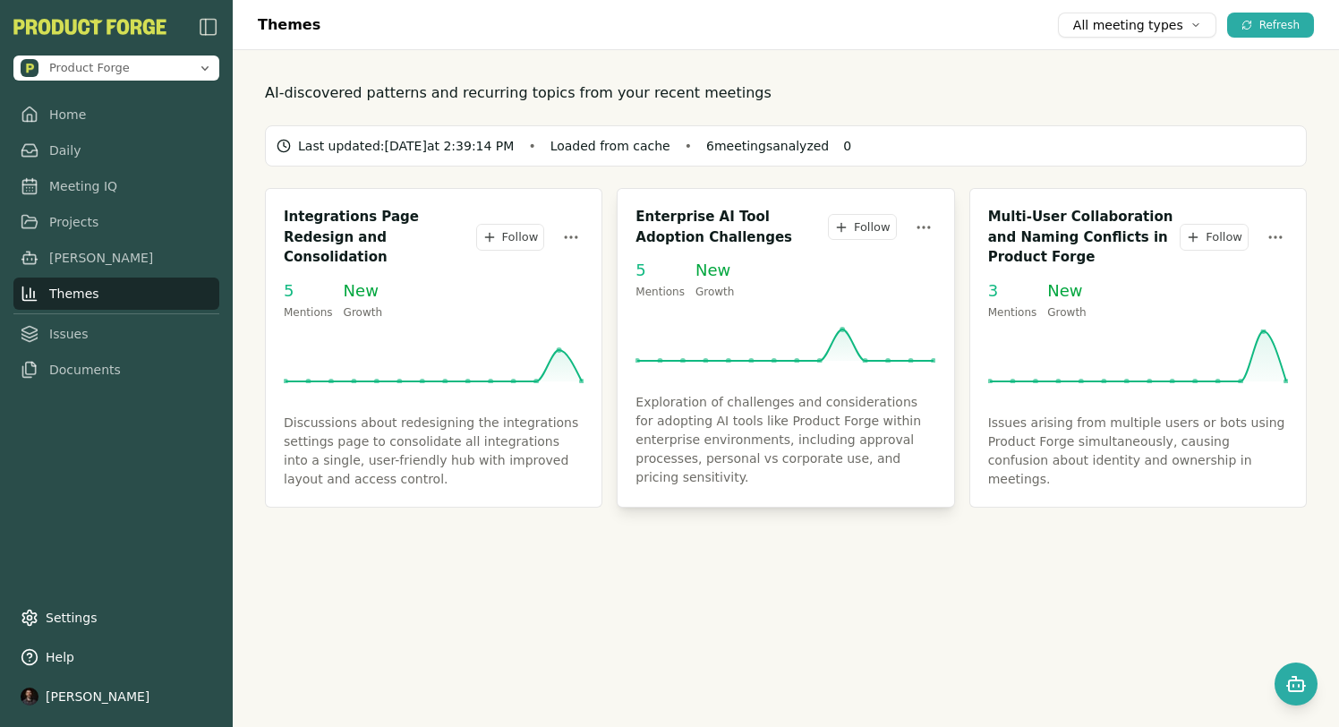
click at [741, 394] on p "Exploration of challenges and considerations for adopting AI tools like Product…" at bounding box center [786, 440] width 300 height 94
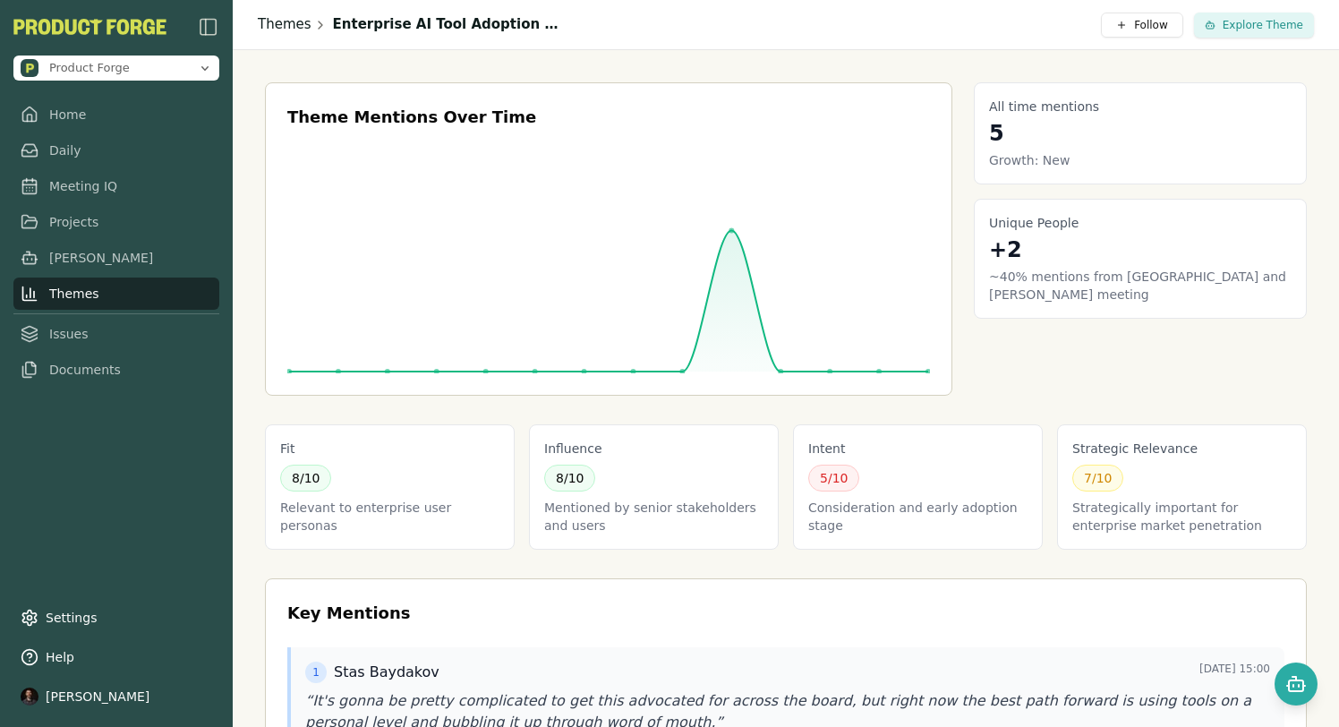
click at [276, 30] on link "Themes" at bounding box center [285, 24] width 54 height 21
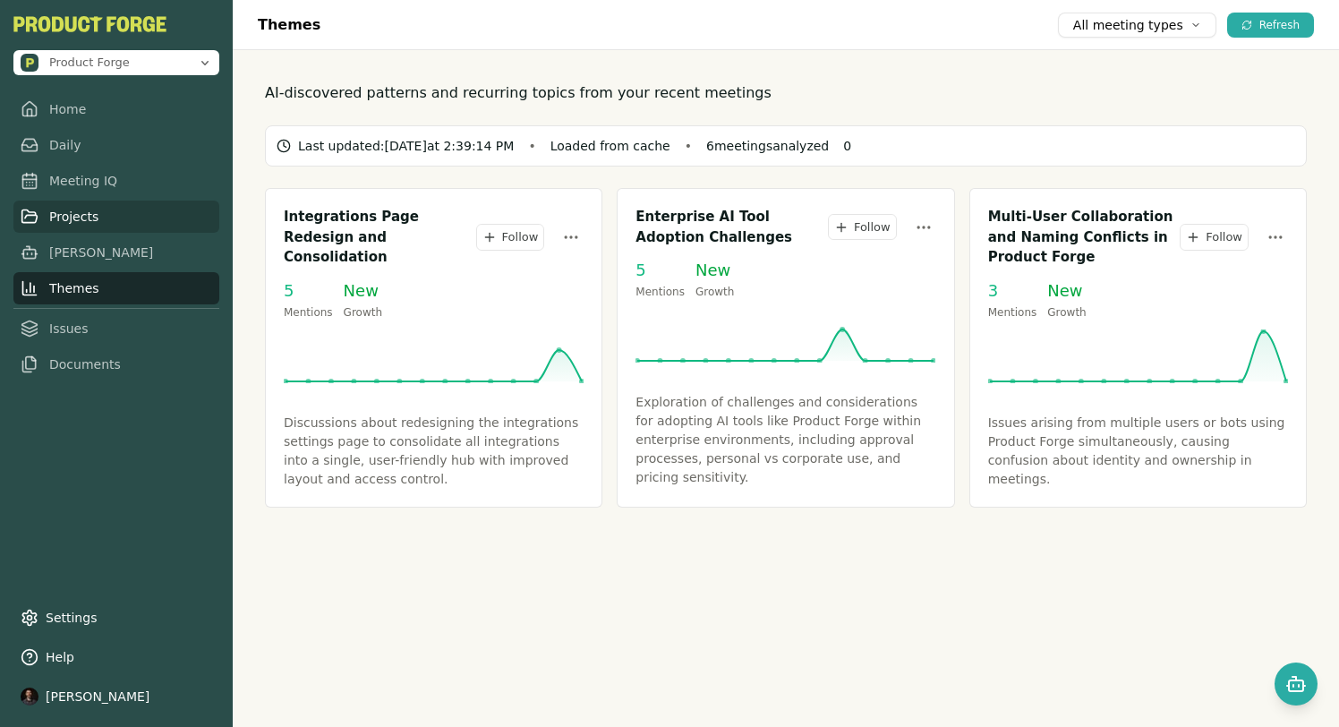
click at [70, 210] on link "Projects" at bounding box center [116, 217] width 206 height 32
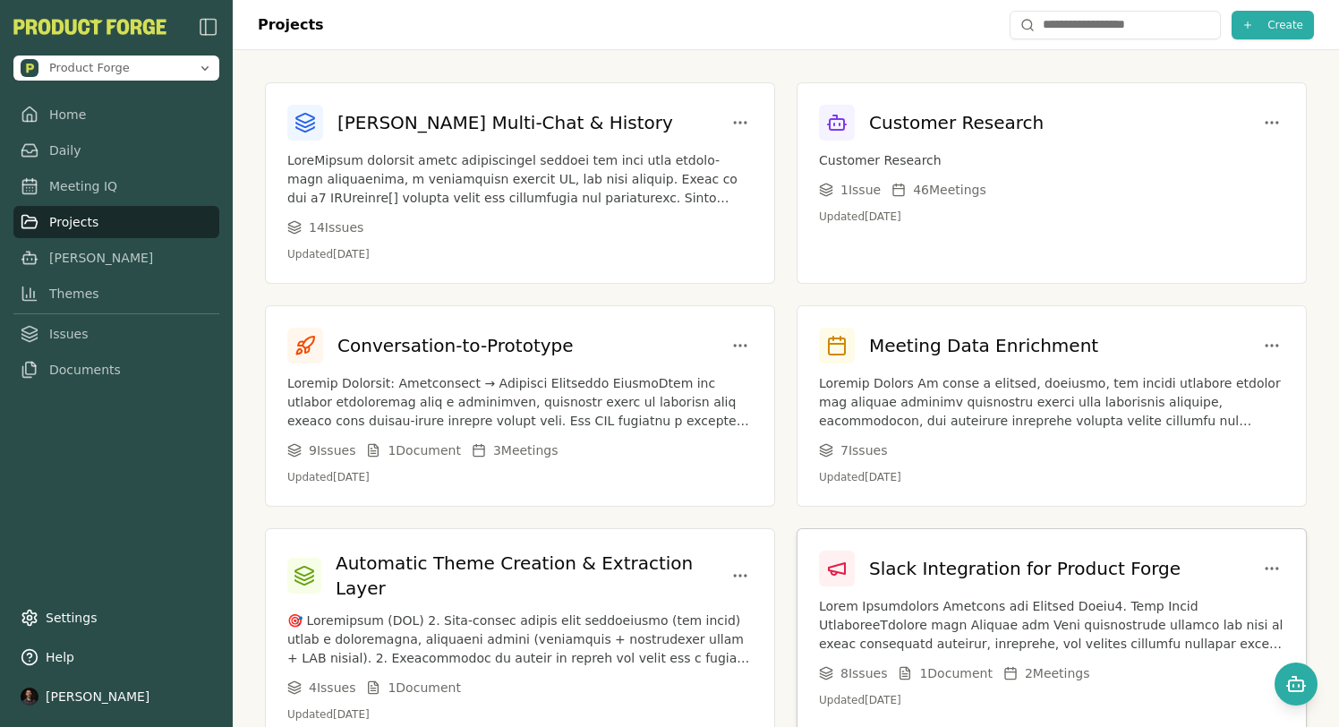
click at [905, 576] on h3 "Slack Integration for Product Forge" at bounding box center [1024, 568] width 311 height 25
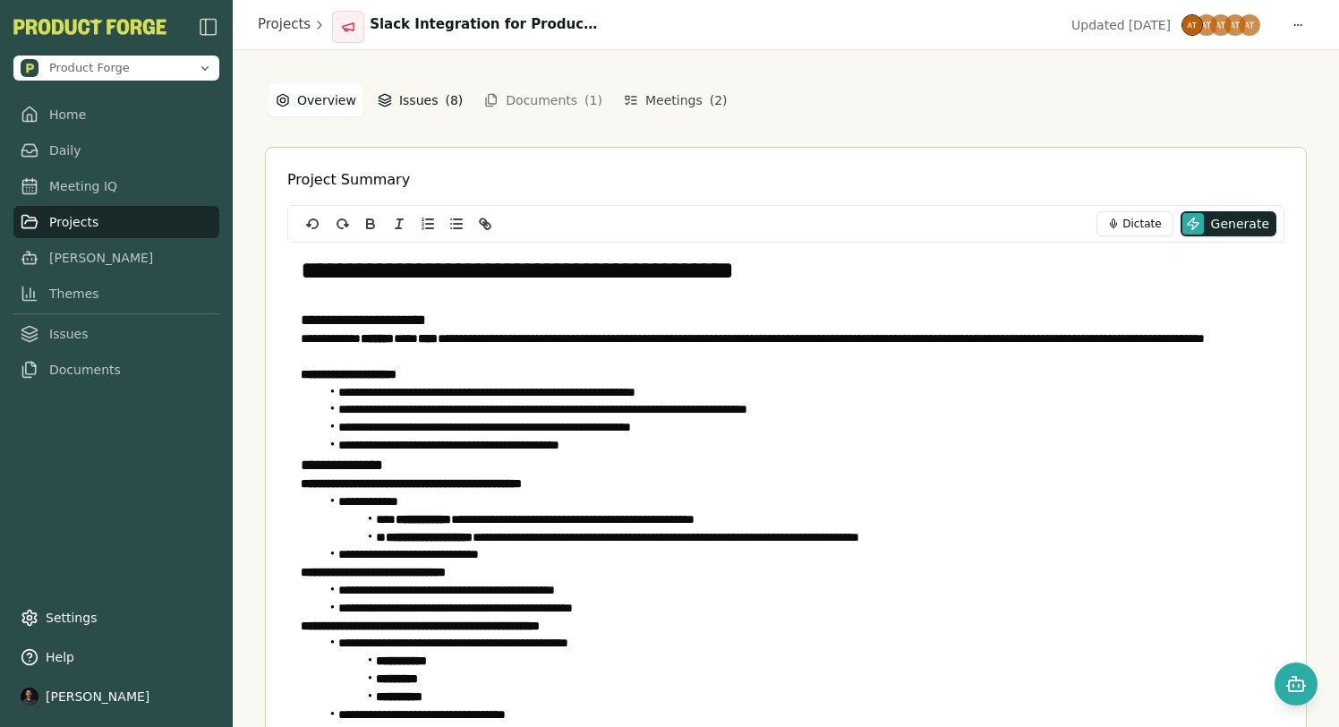
click at [417, 103] on button "Issues ( 8 )" at bounding box center [420, 100] width 99 height 32
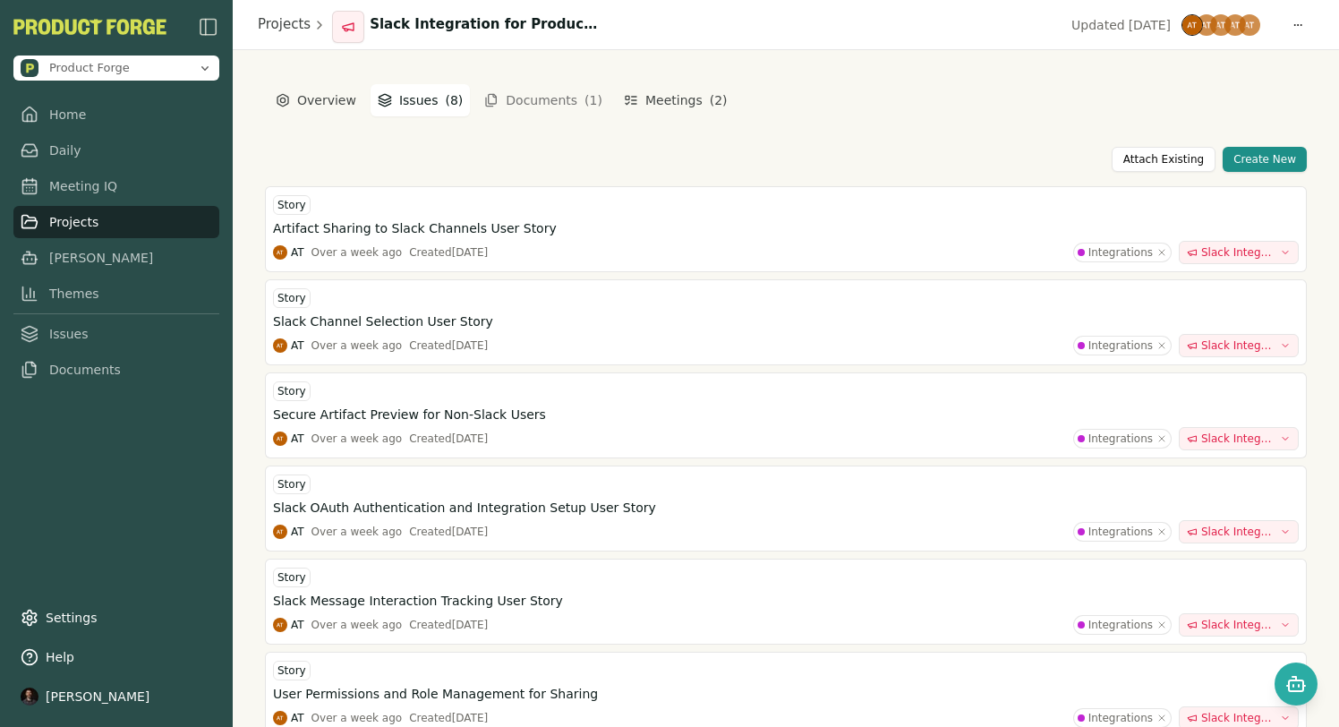
click at [548, 94] on button "Documents ( 1 )" at bounding box center [544, 100] width 140 height 29
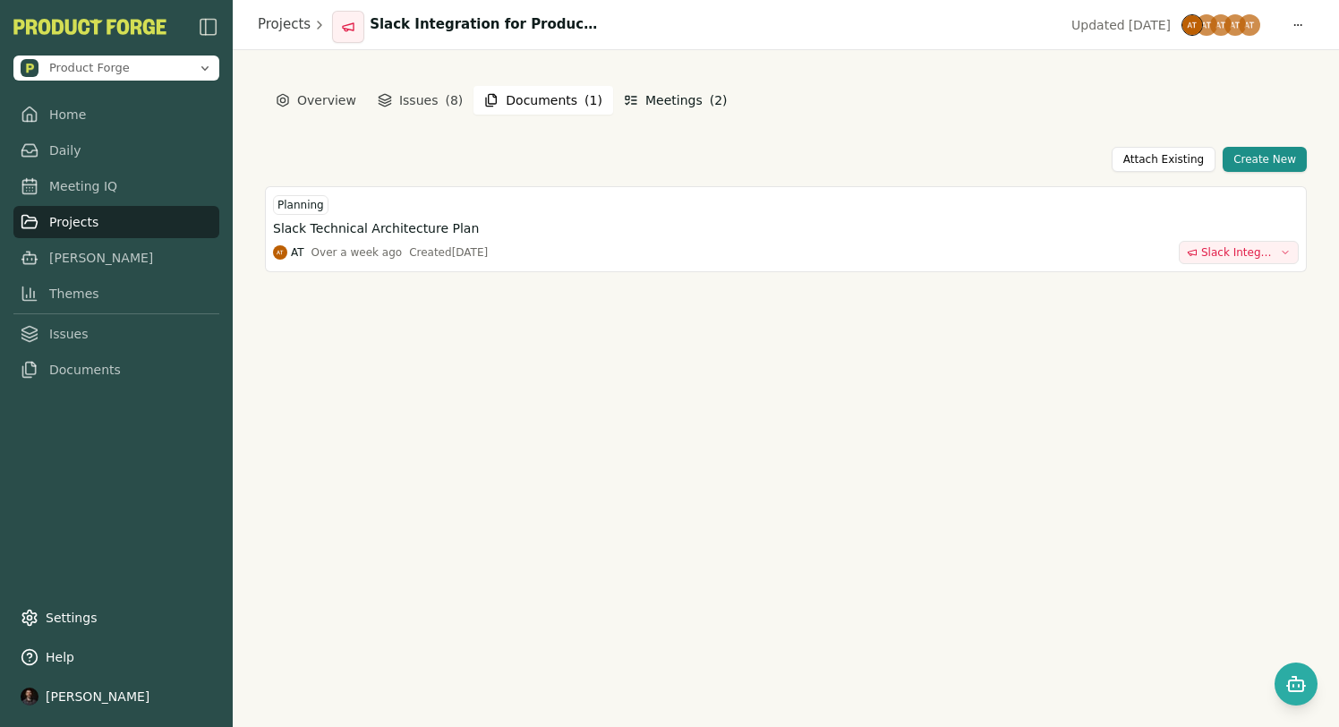
click at [653, 98] on button "Meetings ( 2 )" at bounding box center [676, 100] width 118 height 32
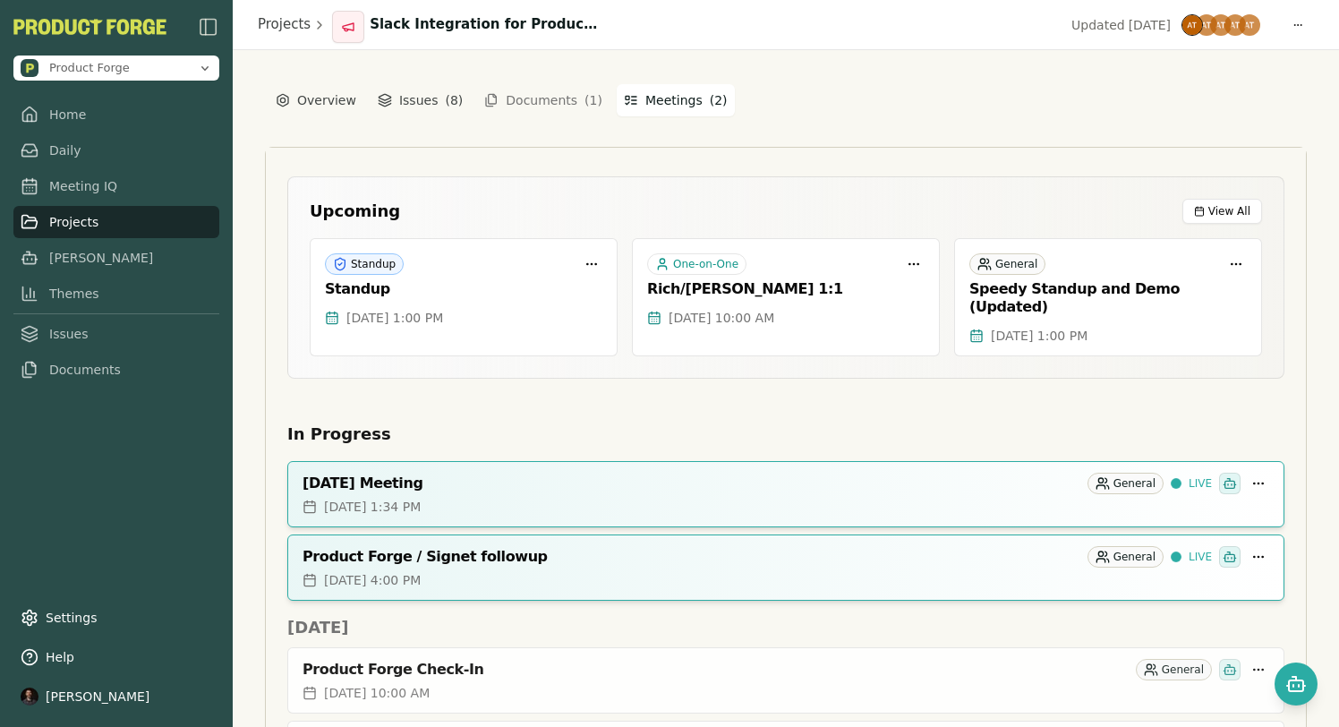
click at [513, 95] on button "Documents ( 1 )" at bounding box center [544, 100] width 140 height 29
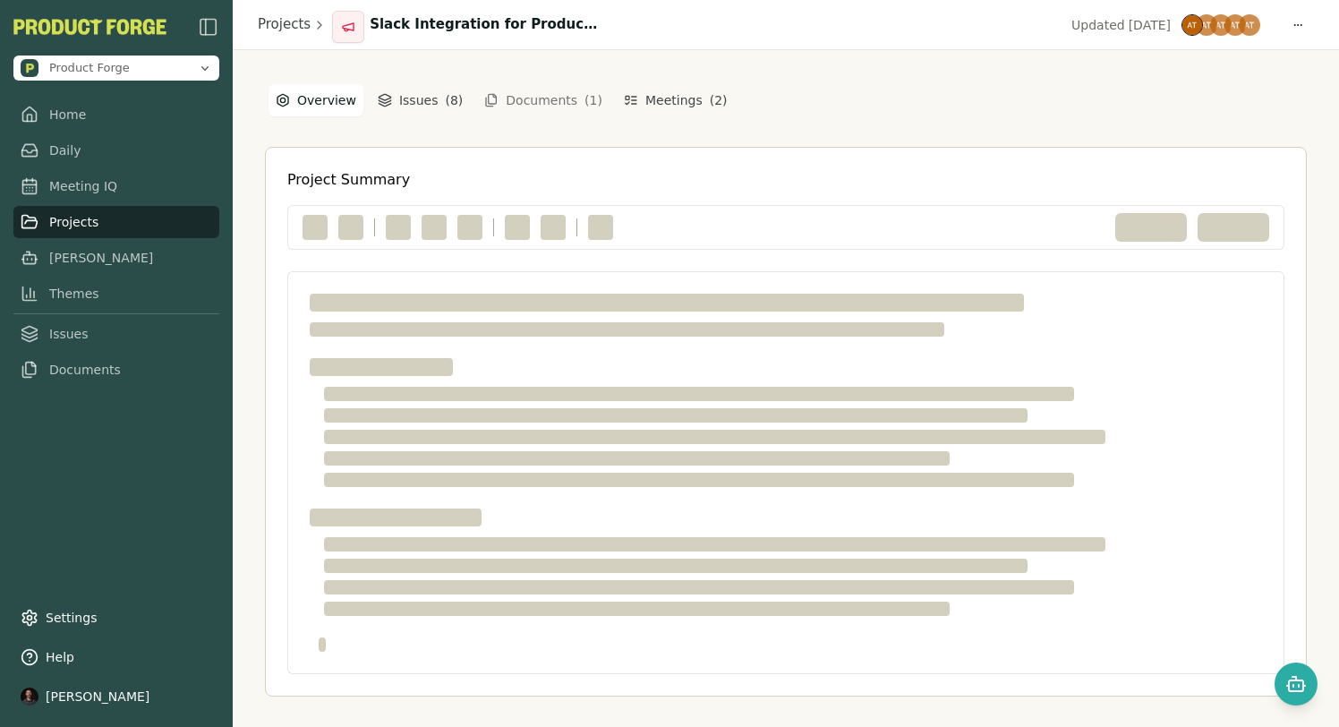
click at [305, 109] on button "Overview" at bounding box center [316, 100] width 95 height 32
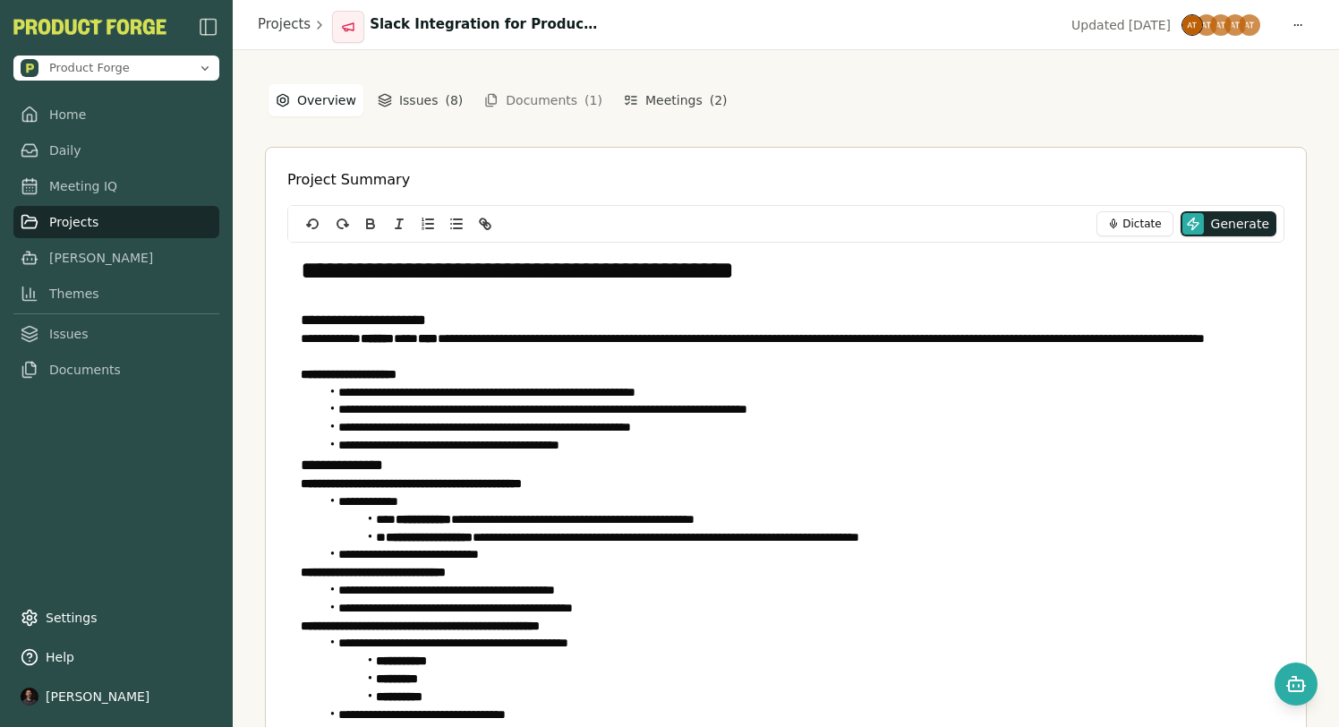
click at [1214, 140] on div "**********" at bounding box center [786, 447] width 1042 height 730
click at [1293, 687] on icon "Open chat" at bounding box center [1295, 683] width 21 height 21
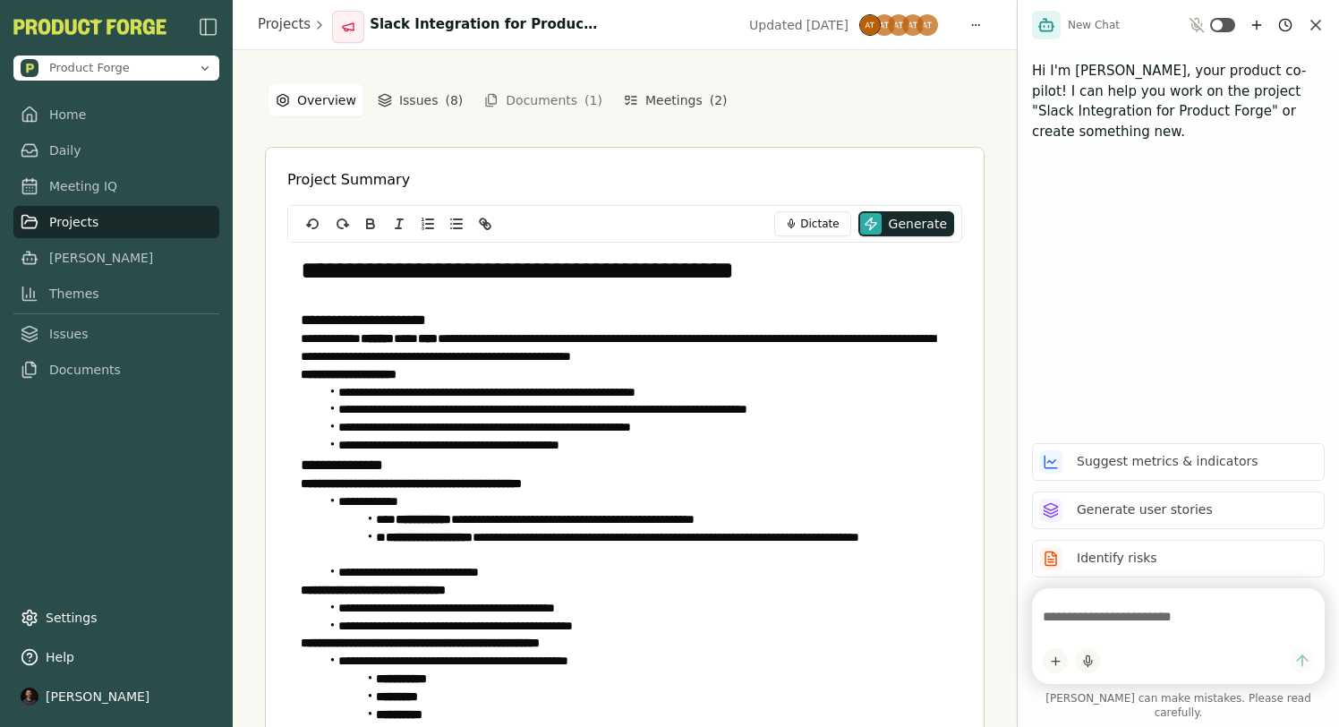
click at [257, 277] on div "**********" at bounding box center [625, 447] width 784 height 795
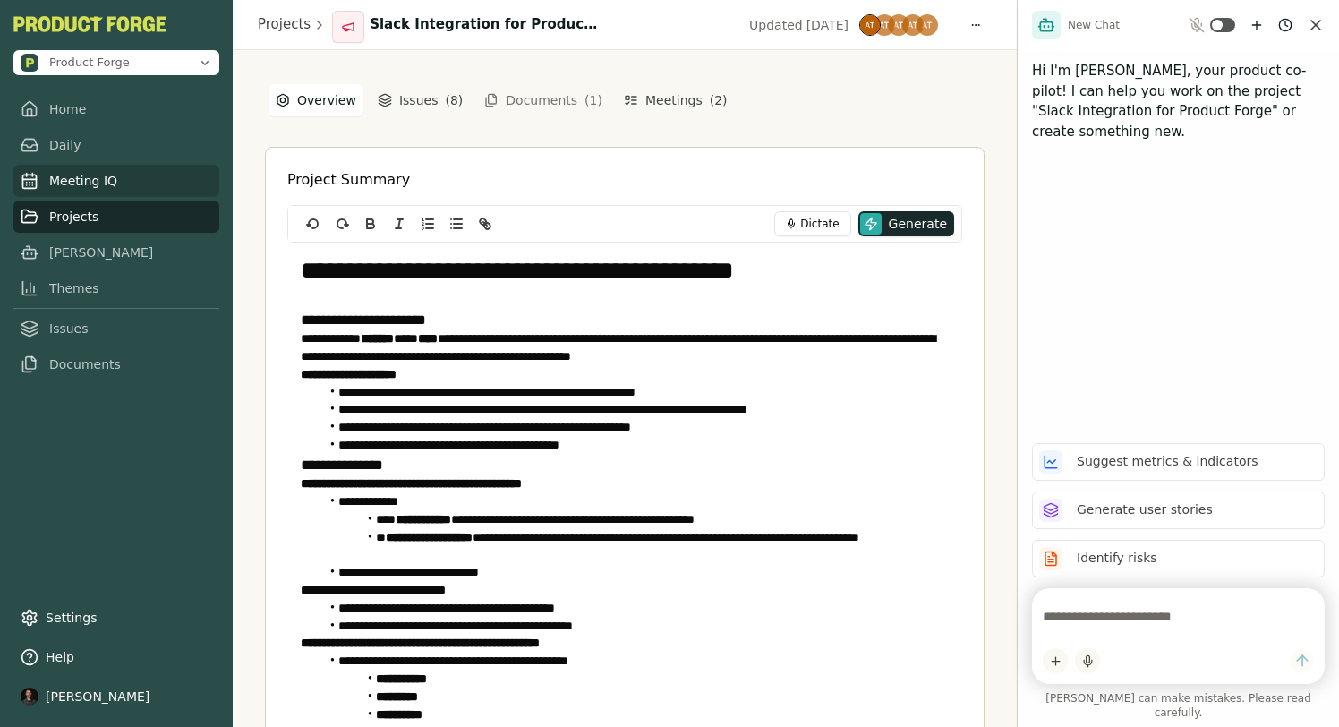
click at [78, 186] on link "Meeting IQ" at bounding box center [116, 181] width 206 height 32
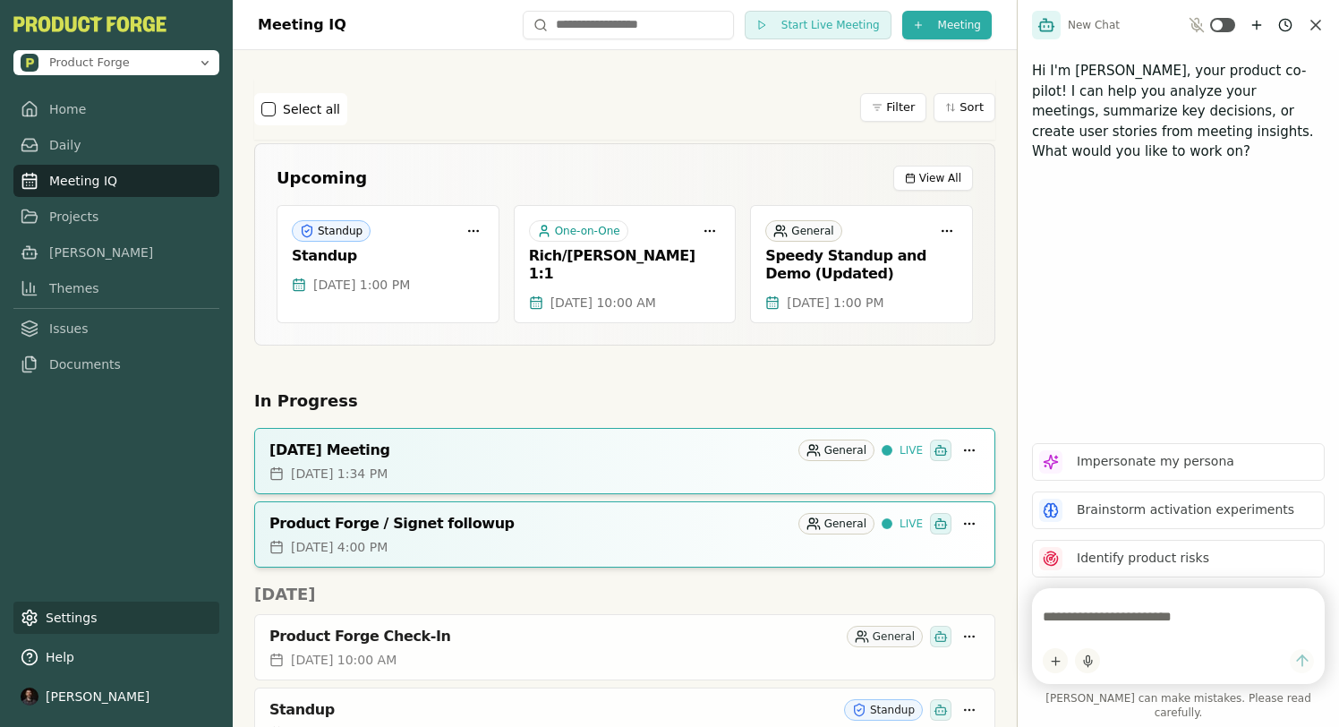
click at [38, 615] on link "Settings" at bounding box center [116, 618] width 206 height 32
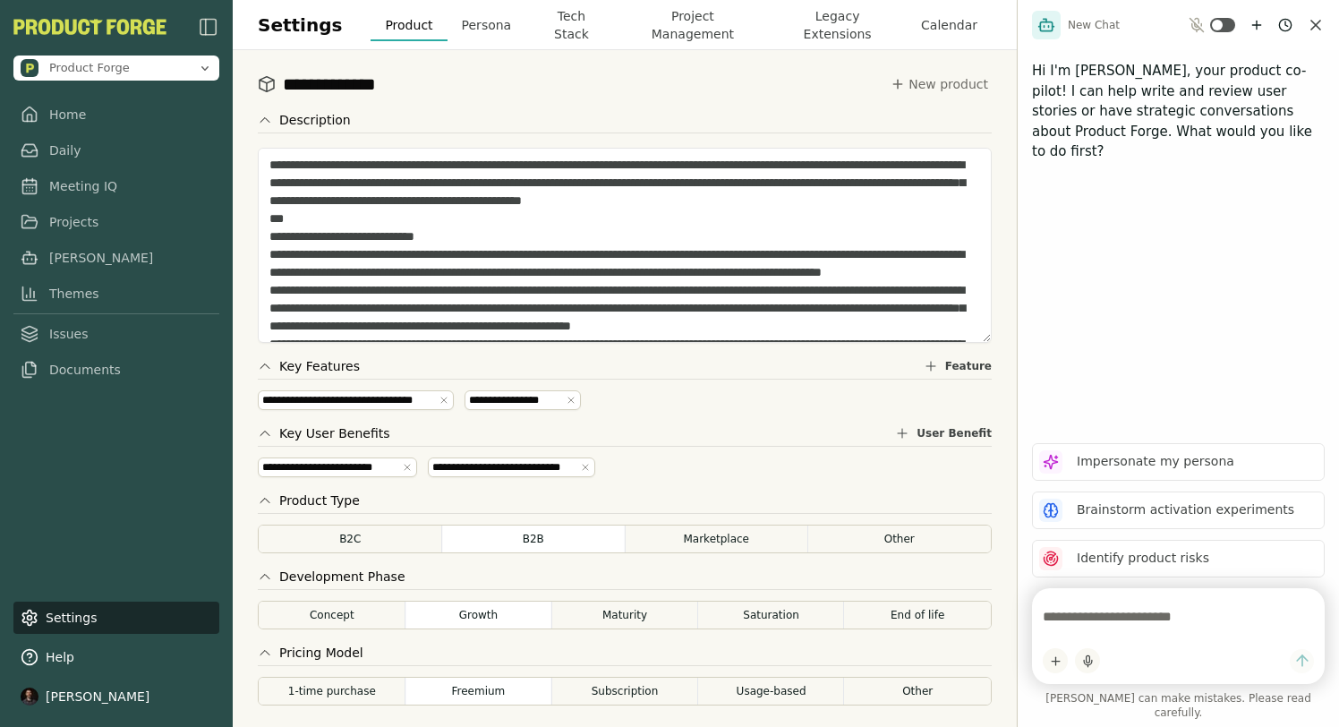
click at [668, 14] on button "Project Management" at bounding box center [693, 25] width 151 height 50
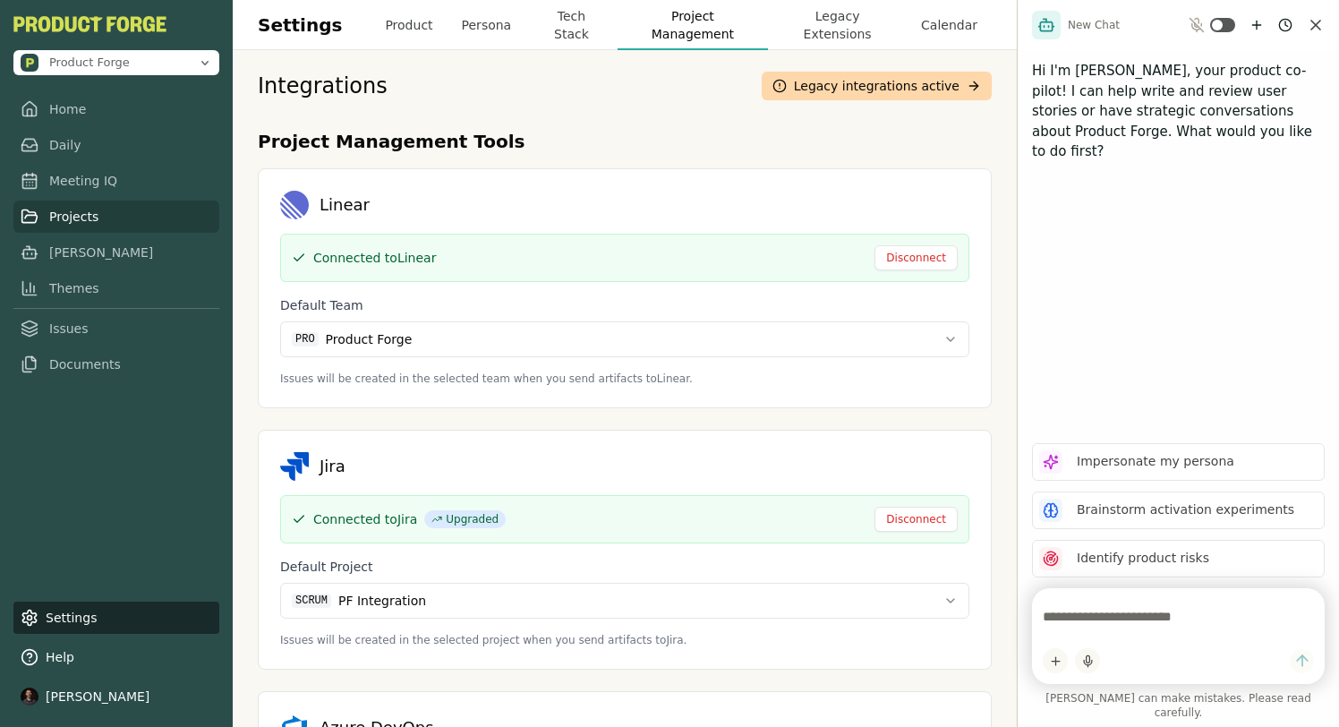
click at [83, 216] on link "Projects" at bounding box center [116, 217] width 206 height 32
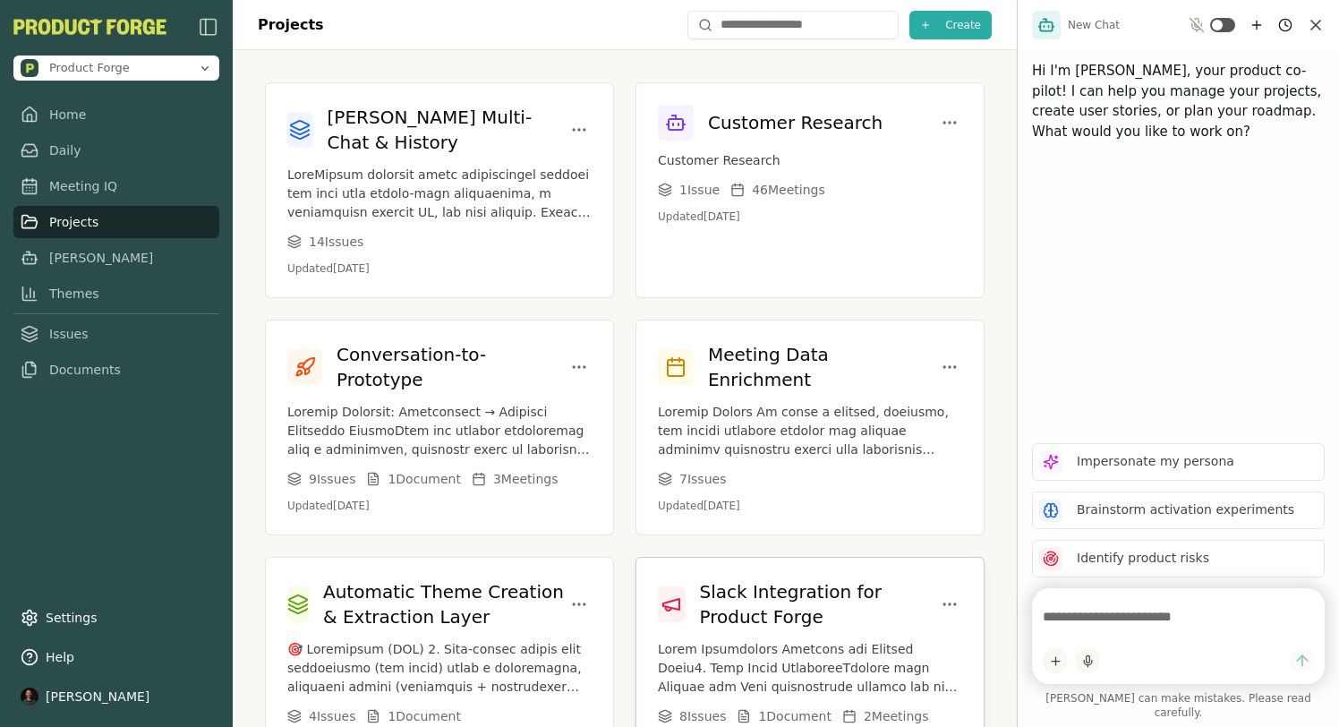
click at [764, 582] on h3 "Slack Integration for Product Forge" at bounding box center [818, 604] width 237 height 50
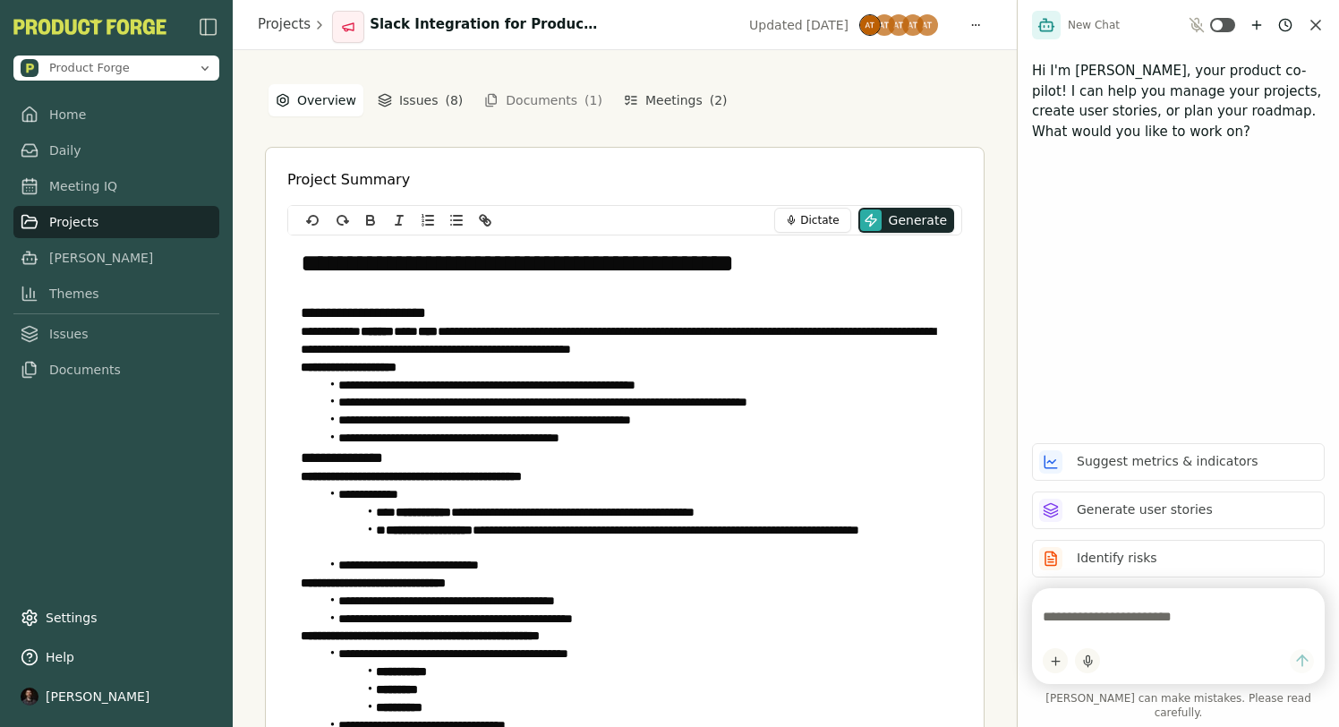
click at [1111, 630] on textarea at bounding box center [1178, 617] width 271 height 36
type textarea "**********"
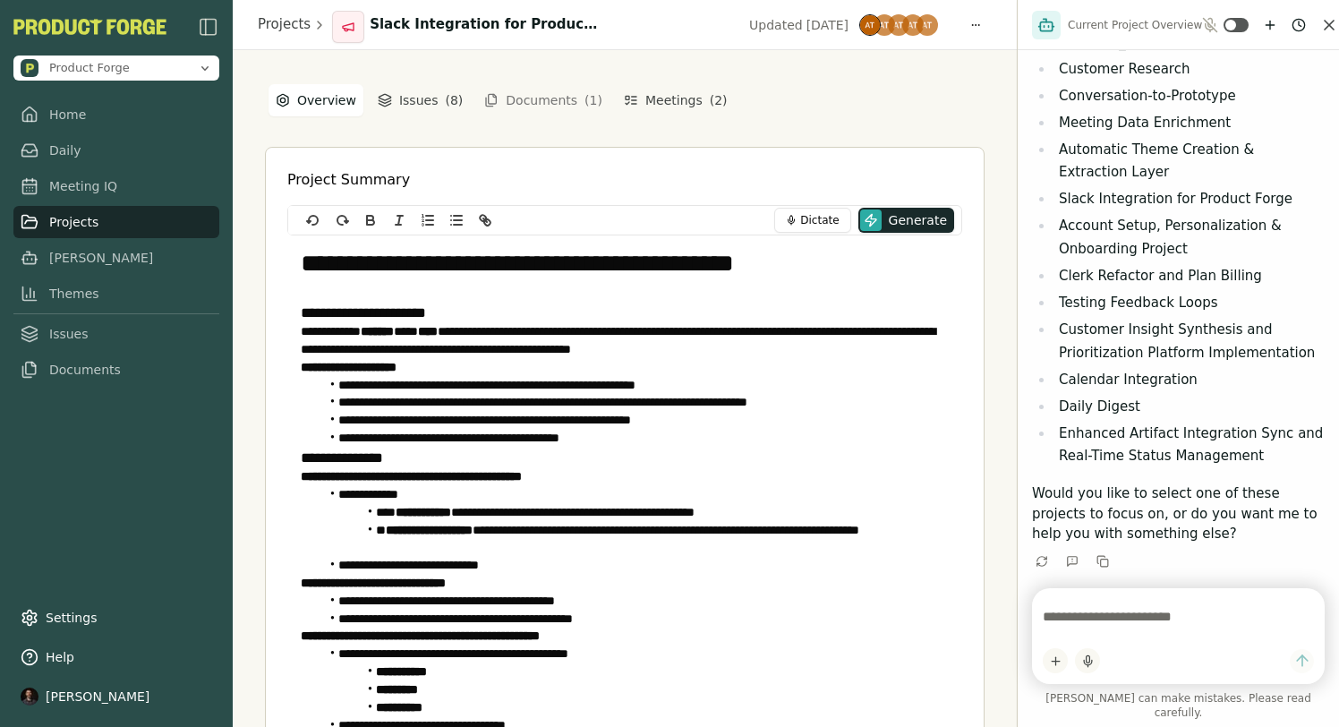
scroll to position [309, 0]
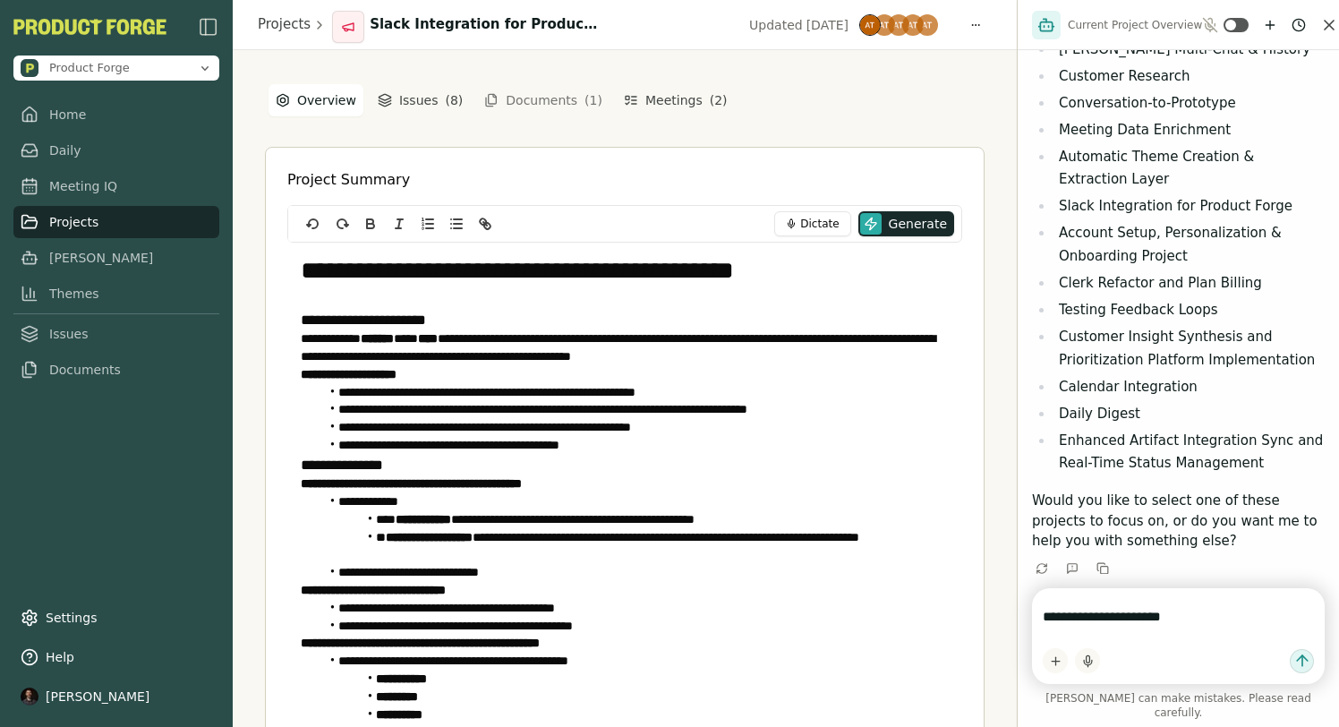
type textarea "**********"
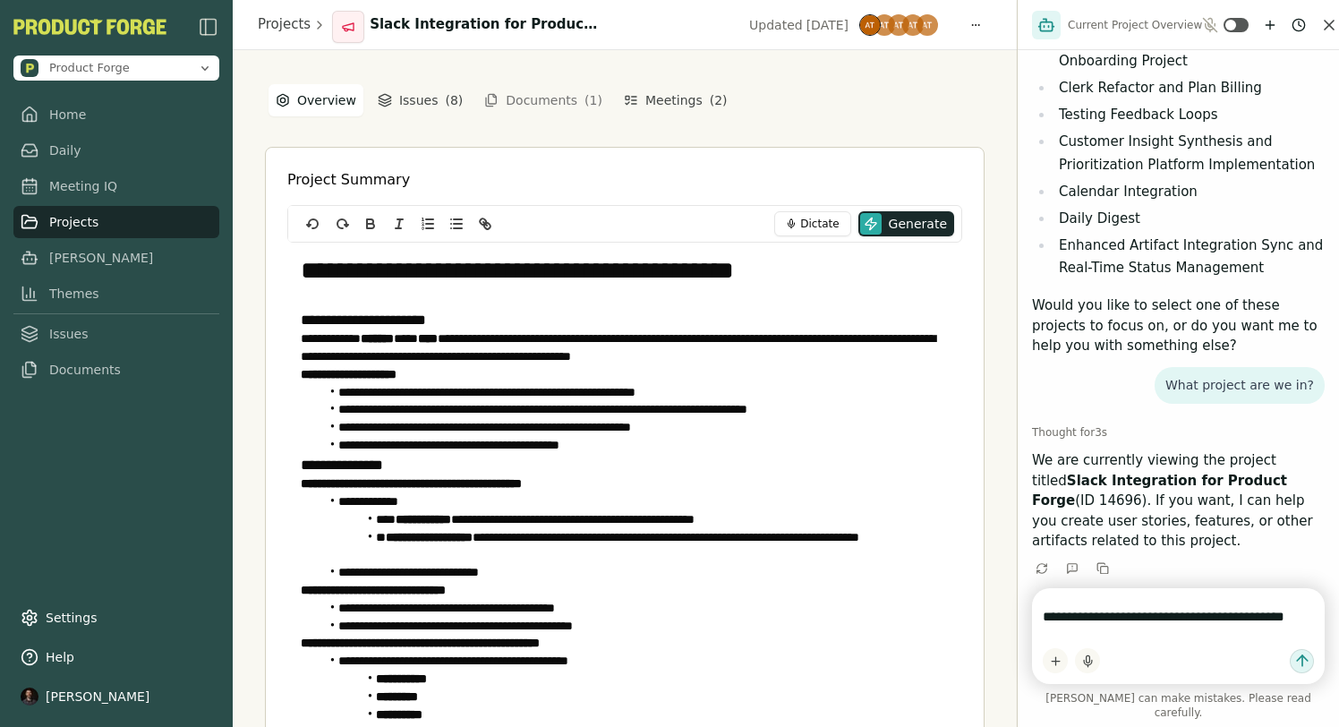
scroll to position [512, 0]
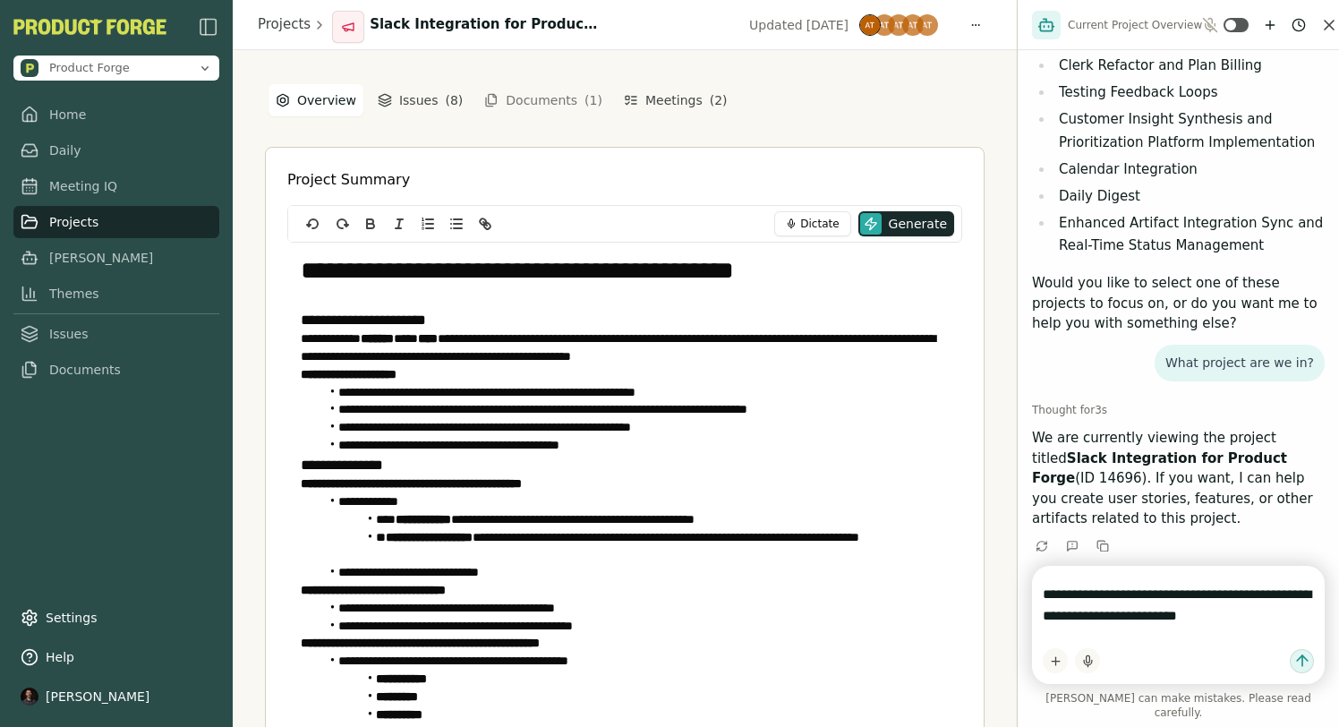
type textarea "**********"
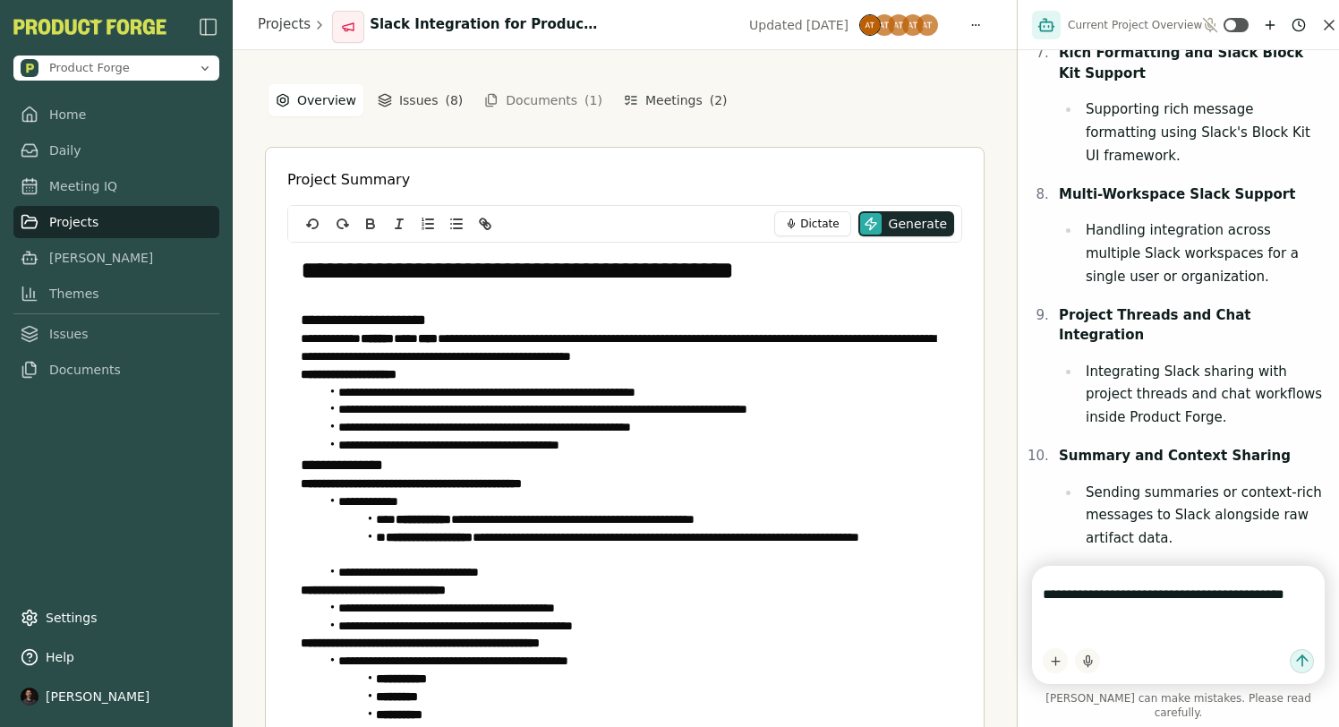
scroll to position [2031, 0]
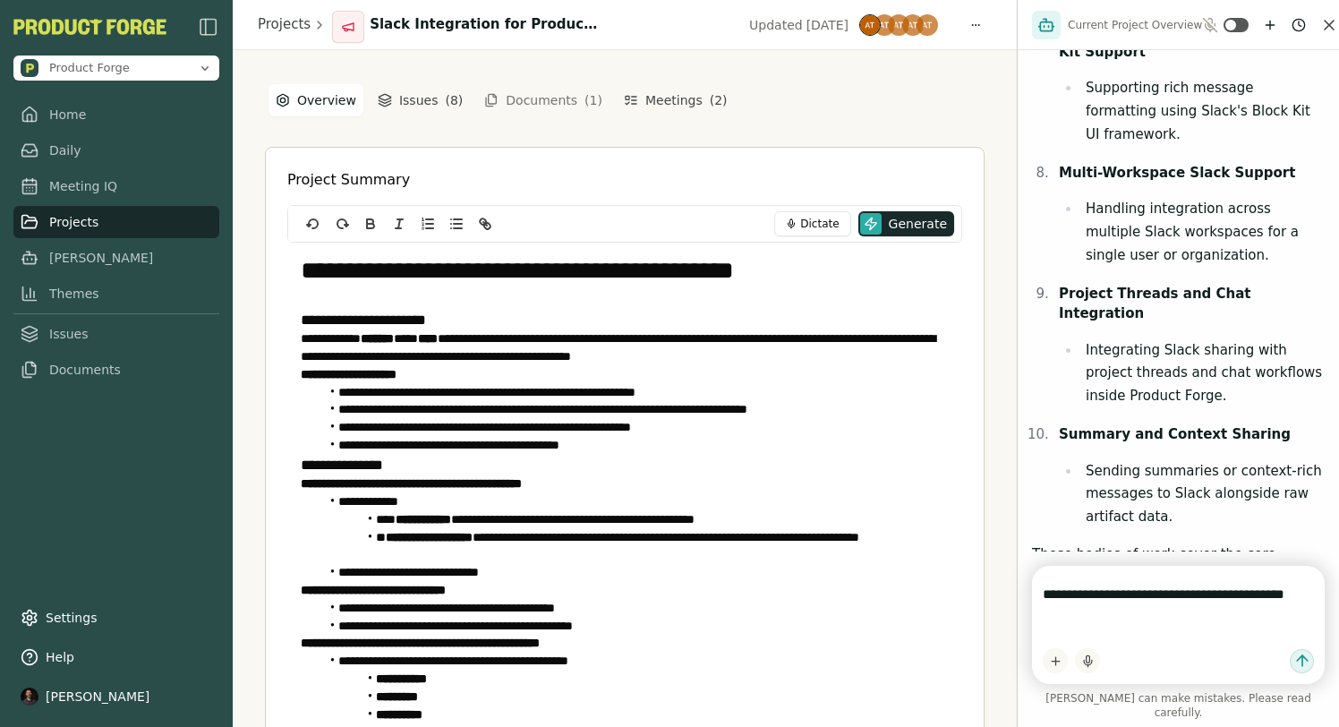
type textarea "**********"
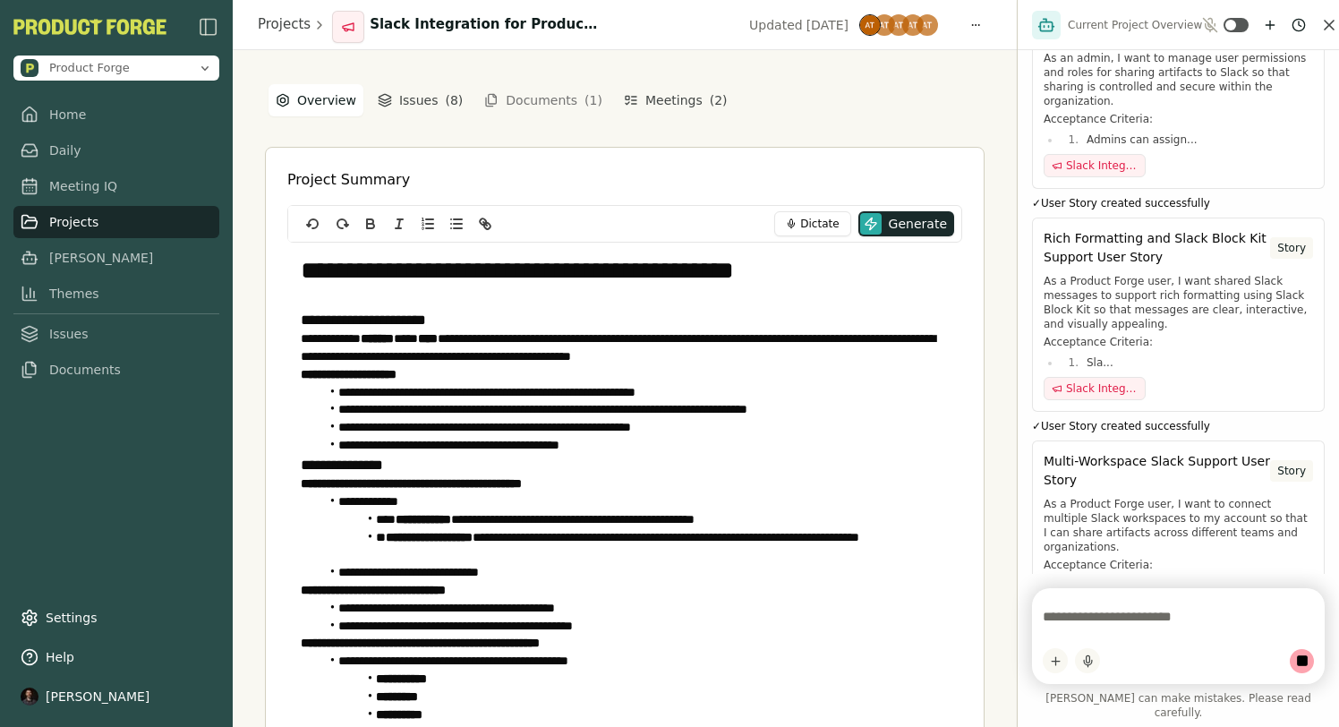
scroll to position [4143, 0]
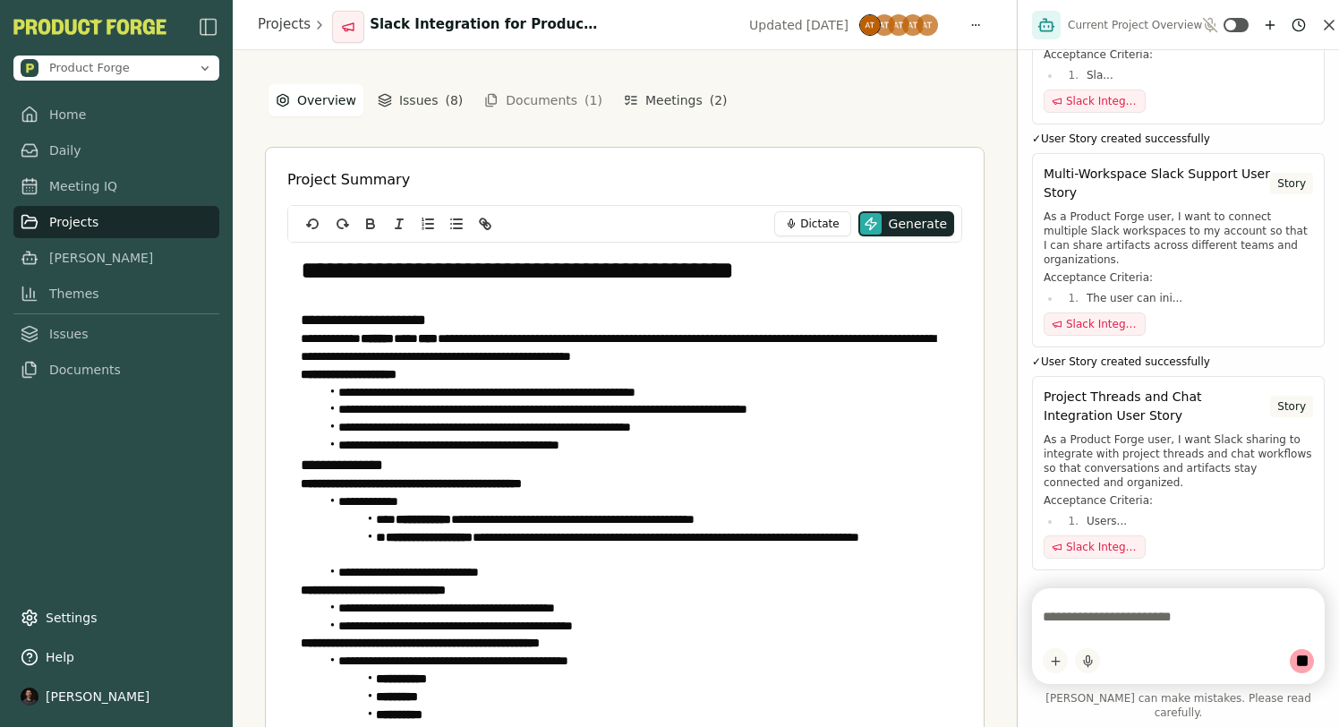
click at [1155, 655] on p "As a Product Forge user, I want to send summaries or context-rich messages to S…" at bounding box center [1178, 683] width 269 height 57
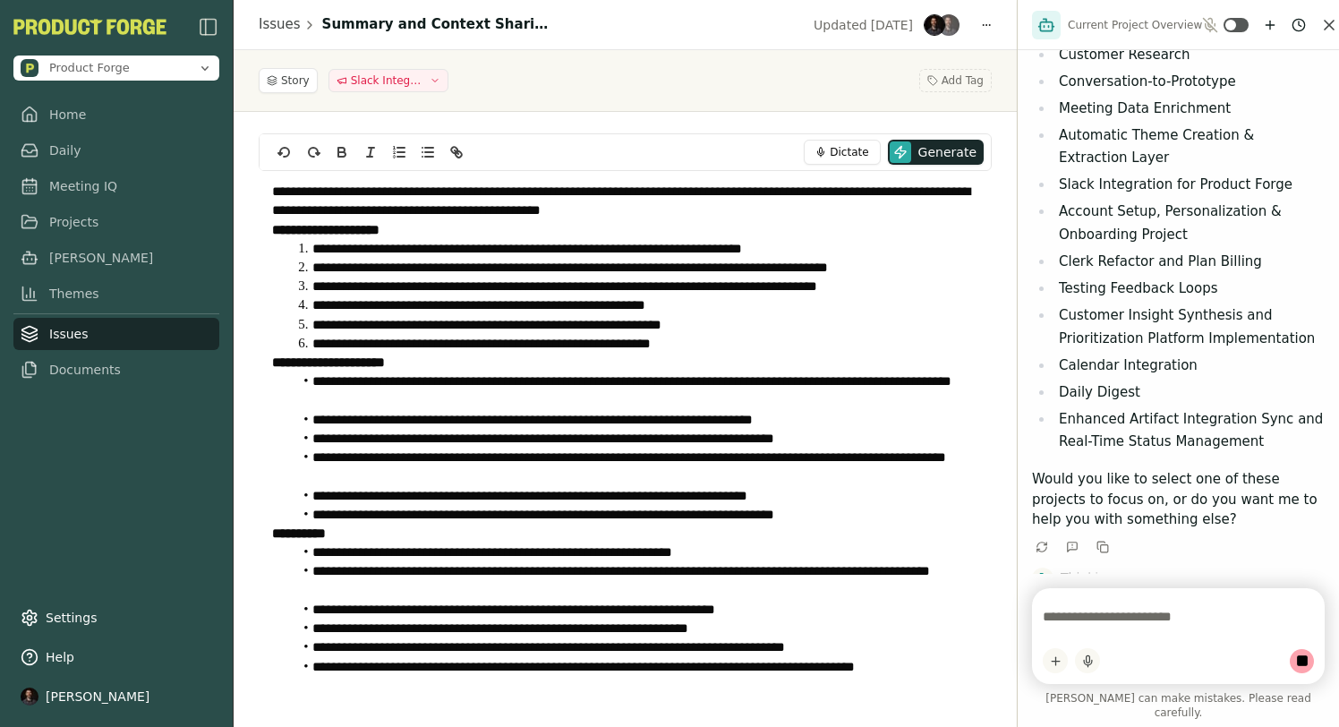
click at [613, 328] on li "**********" at bounding box center [636, 324] width 687 height 19
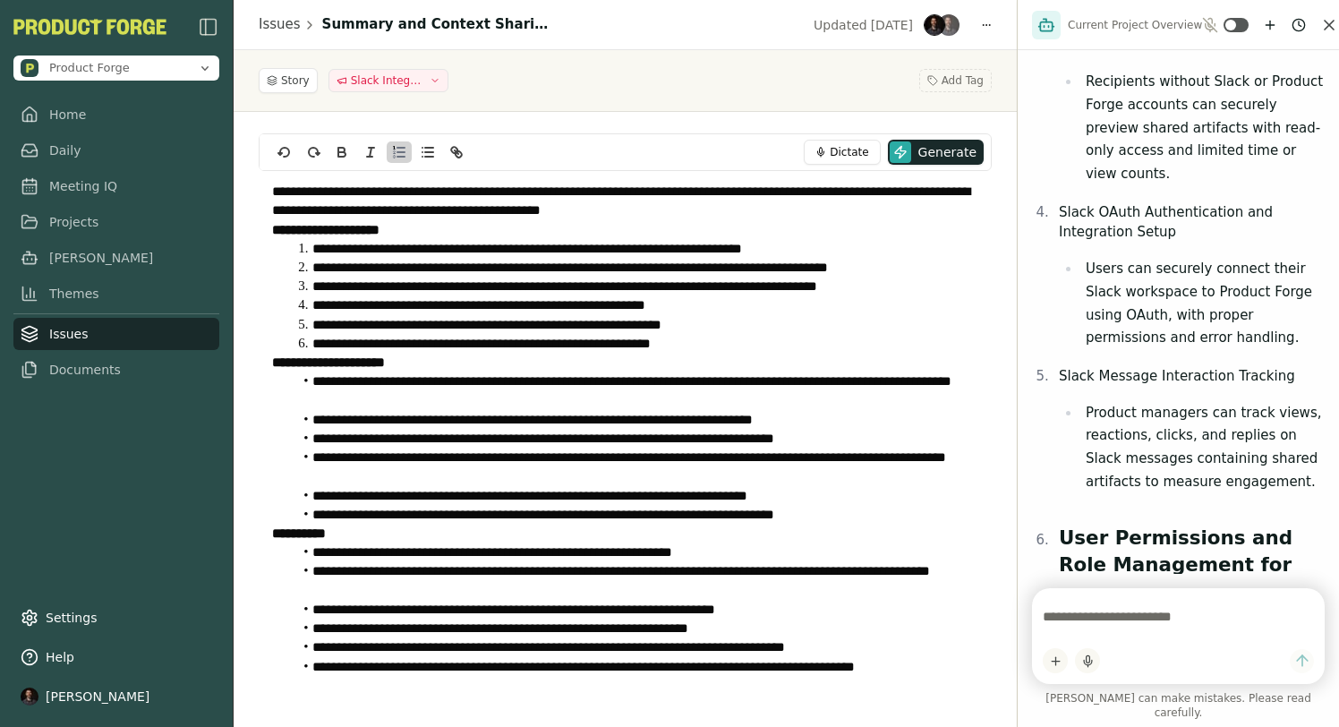
scroll to position [3435, 0]
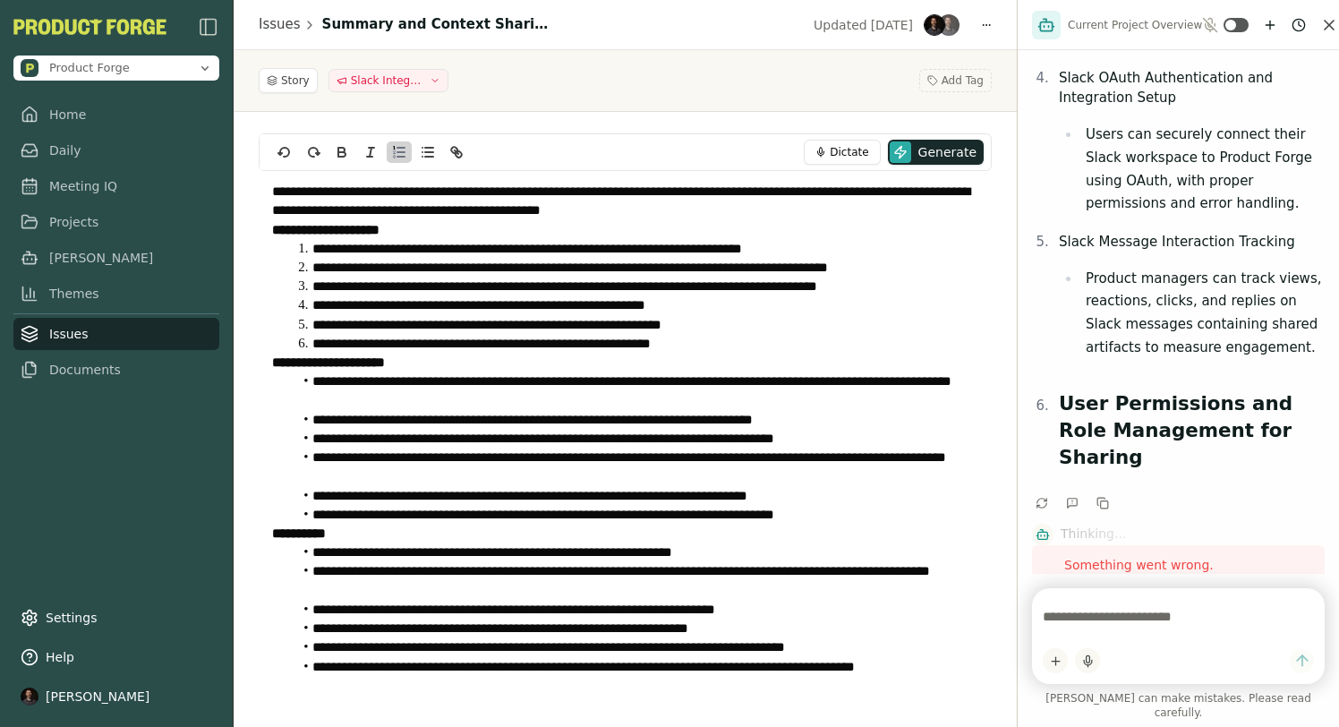
click at [1288, 602] on button "Retry" at bounding box center [1285, 612] width 57 height 21
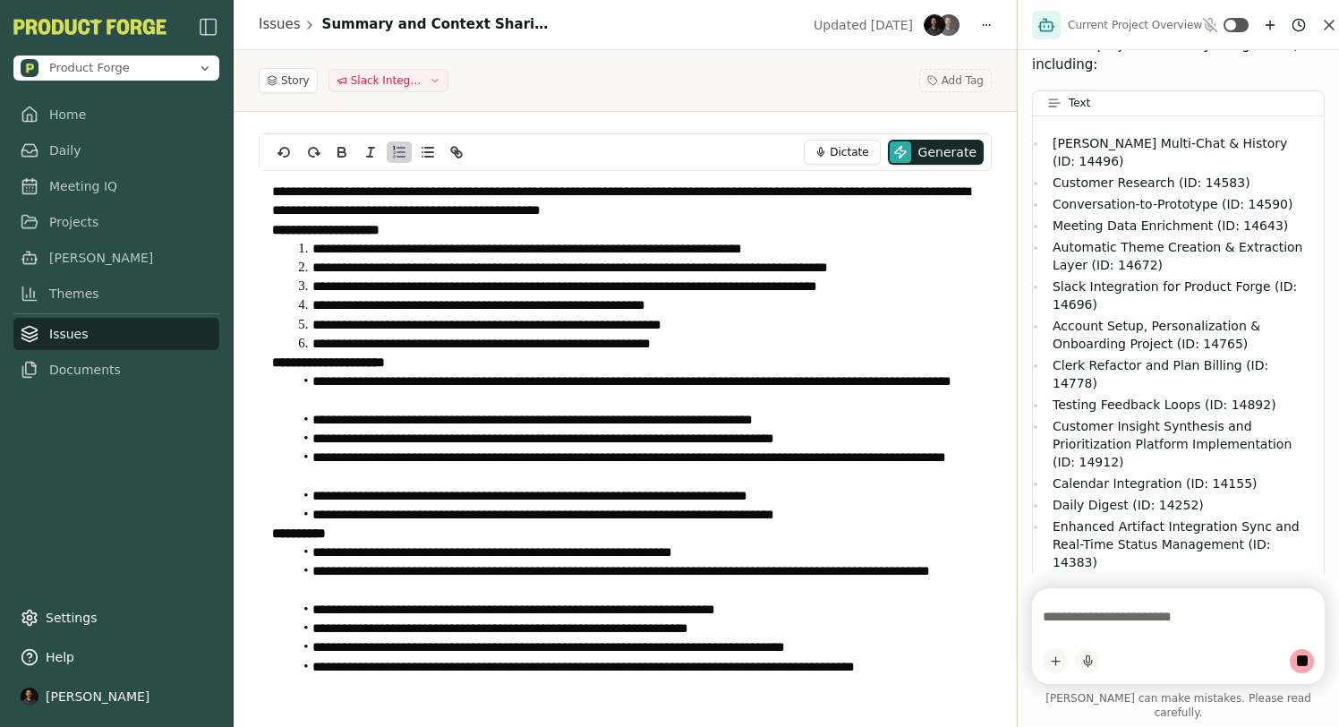
scroll to position [220, 0]
